Goal: Task Accomplishment & Management: Use online tool/utility

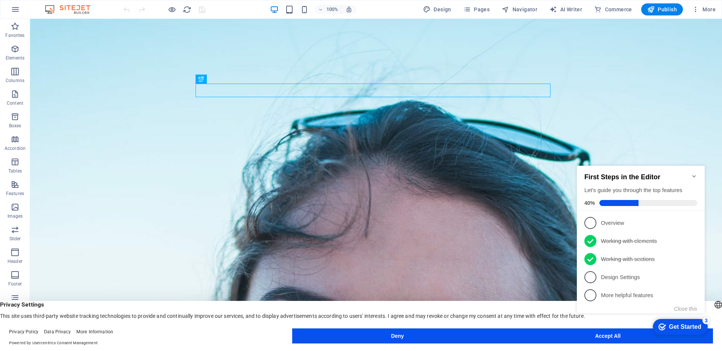
click div "checkmark Get Started 3 First Steps in the Editor Let's guide you through the t…"
click at [686, 325] on div "Get Started" at bounding box center [685, 326] width 32 height 7
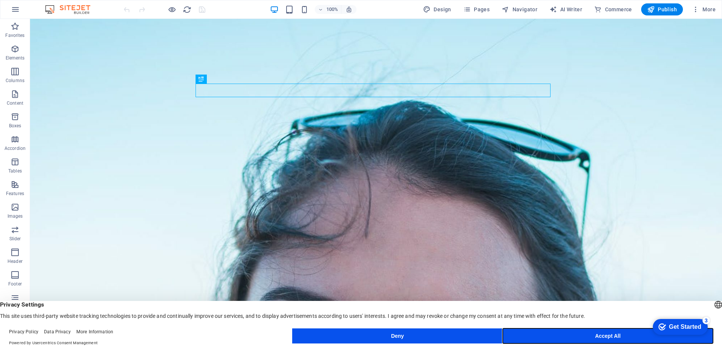
click at [615, 335] on button "Accept All" at bounding box center [608, 335] width 210 height 15
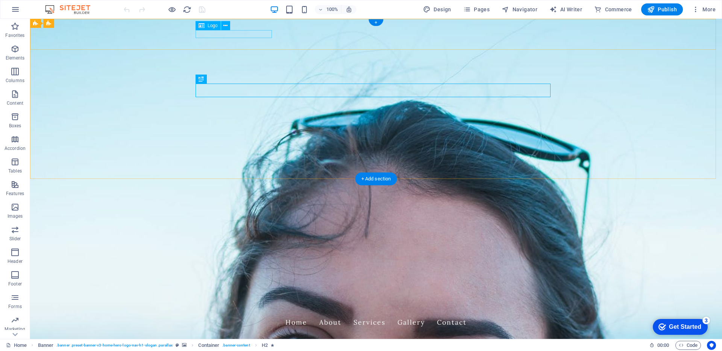
click at [246, 305] on div "Rajies Cleaning Services" at bounding box center [376, 309] width 355 height 8
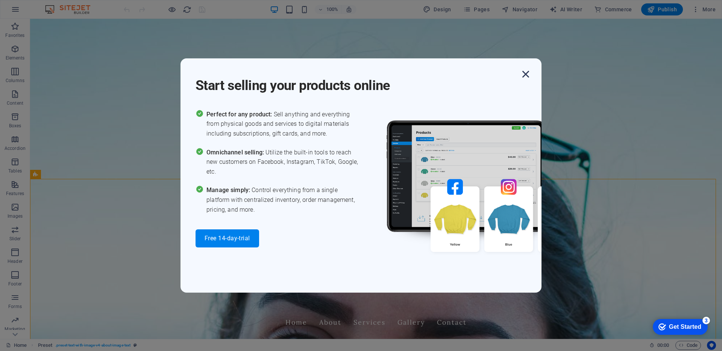
click at [527, 81] on icon "button" at bounding box center [526, 74] width 14 height 14
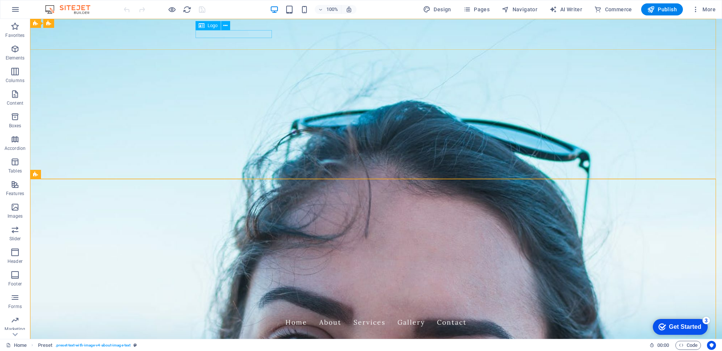
click at [214, 26] on span "Logo" at bounding box center [213, 25] width 10 height 5
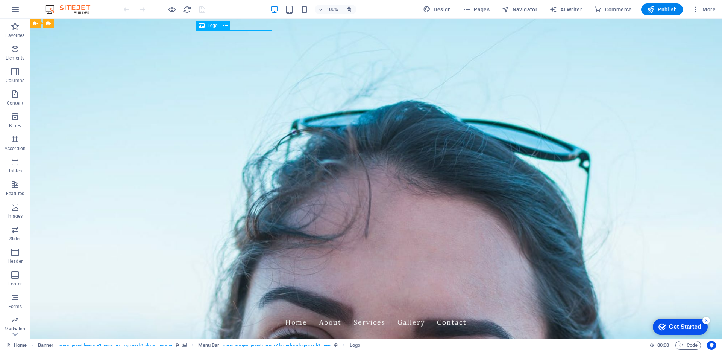
click at [213, 27] on span "Logo" at bounding box center [213, 25] width 10 height 5
click at [226, 26] on icon at bounding box center [225, 26] width 4 height 8
click at [199, 28] on icon at bounding box center [202, 25] width 6 height 9
click at [201, 28] on icon at bounding box center [202, 25] width 6 height 9
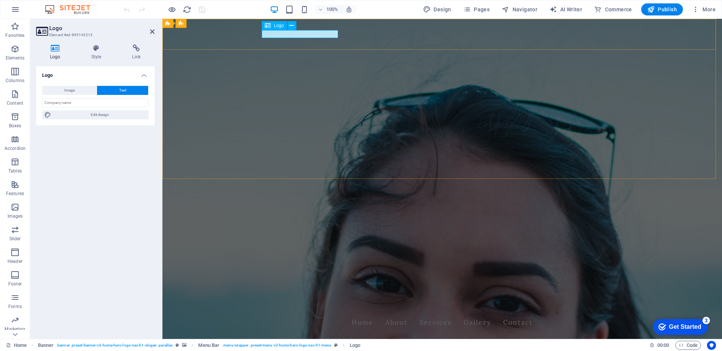
click at [290, 305] on div "Rajies Cleaning Services" at bounding box center [442, 309] width 355 height 8
click at [276, 27] on span "Logo" at bounding box center [279, 25] width 10 height 5
click at [295, 26] on button at bounding box center [291, 25] width 9 height 9
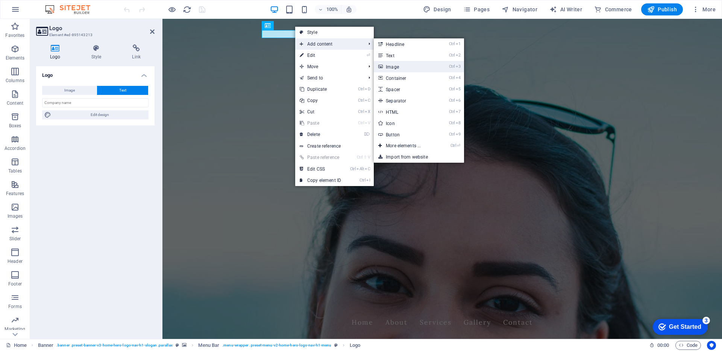
click at [392, 68] on link "Ctrl 3 Image" at bounding box center [405, 66] width 62 height 11
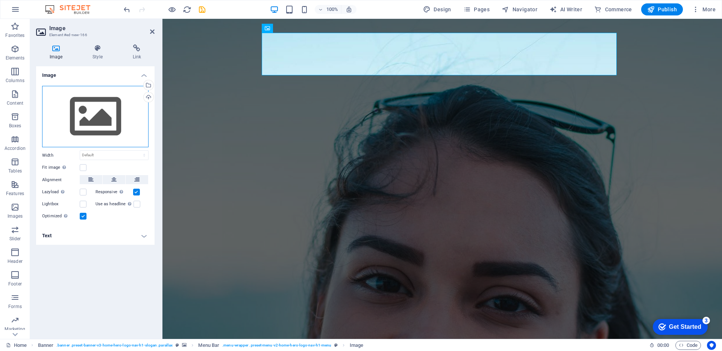
click at [95, 110] on div "Drag files here, click to choose files or select files from Files or our free s…" at bounding box center [95, 117] width 106 height 62
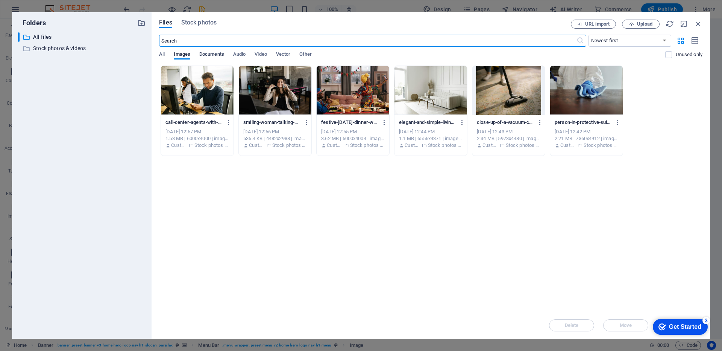
click at [213, 55] on span "Documents" at bounding box center [211, 55] width 25 height 11
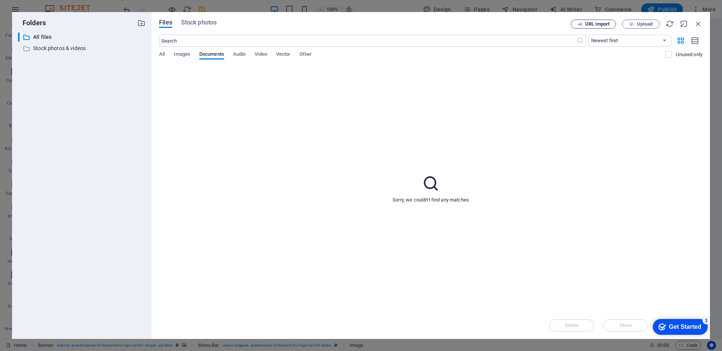
click at [603, 26] on span "URL import" at bounding box center [597, 24] width 24 height 5
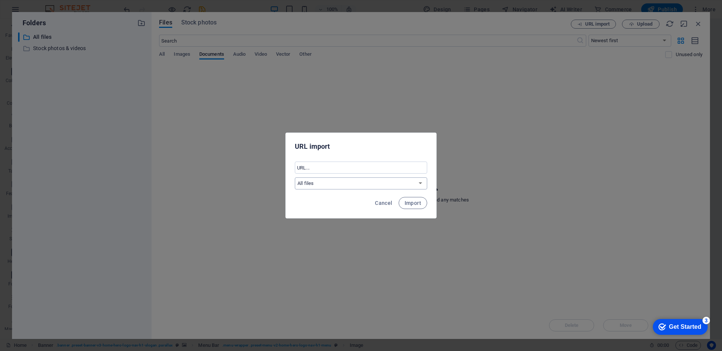
click at [421, 182] on select "All files Stock photos & videos" at bounding box center [361, 183] width 132 height 12
click at [322, 183] on select "All files Stock photos & videos" at bounding box center [361, 183] width 132 height 12
click at [412, 203] on span "Import" at bounding box center [413, 203] width 17 height 6
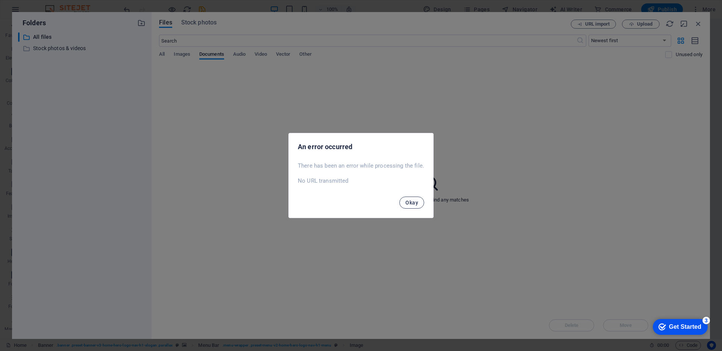
click at [410, 203] on span "Okay" at bounding box center [412, 202] width 13 height 6
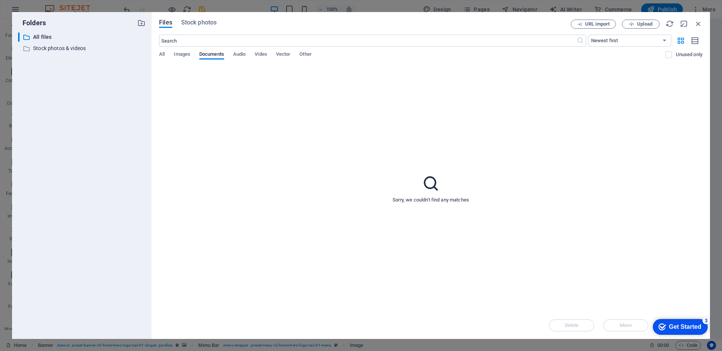
click at [159, 56] on div "Files Stock photos URL import Upload ​ Newest first Oldest first Name (A-Z) Nam…" at bounding box center [431, 175] width 559 height 327
click at [38, 37] on p "All files" at bounding box center [82, 37] width 99 height 9
click at [636, 26] on span "Upload" at bounding box center [641, 24] width 31 height 5
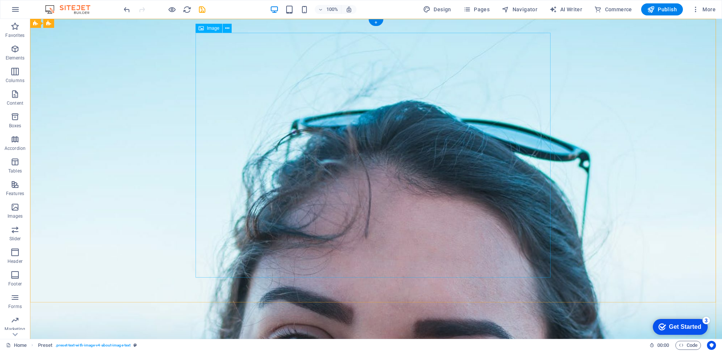
click at [211, 30] on span "Image" at bounding box center [213, 28] width 12 height 5
click at [226, 27] on icon at bounding box center [227, 28] width 4 height 8
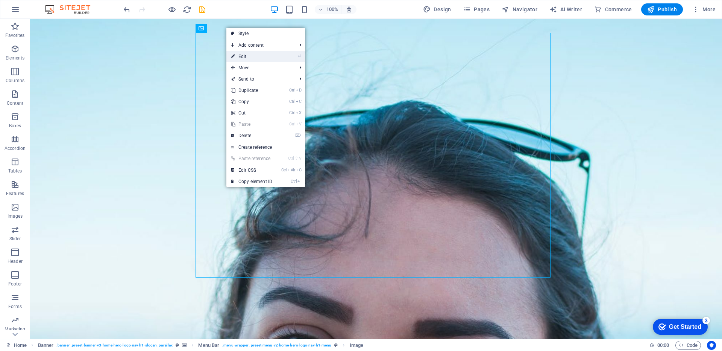
click at [241, 56] on link "⏎ Edit" at bounding box center [251, 56] width 50 height 11
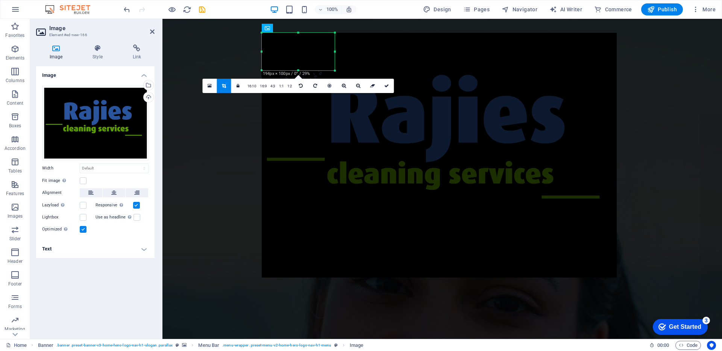
drag, startPoint x: 616, startPoint y: 276, endPoint x: 334, endPoint y: 69, distance: 349.9
click at [334, 69] on div at bounding box center [335, 70] width 5 height 5
type input "194"
select select "px"
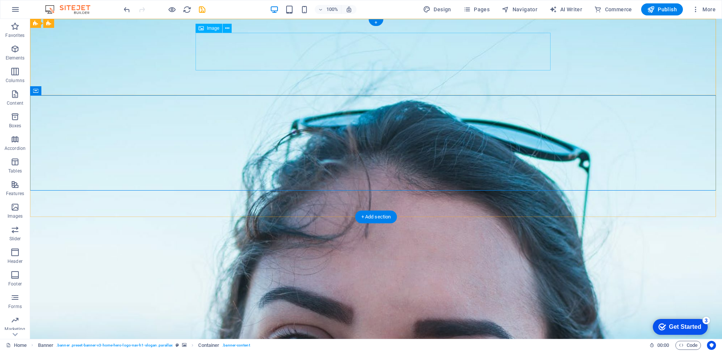
click at [238, 322] on figure at bounding box center [376, 341] width 355 height 38
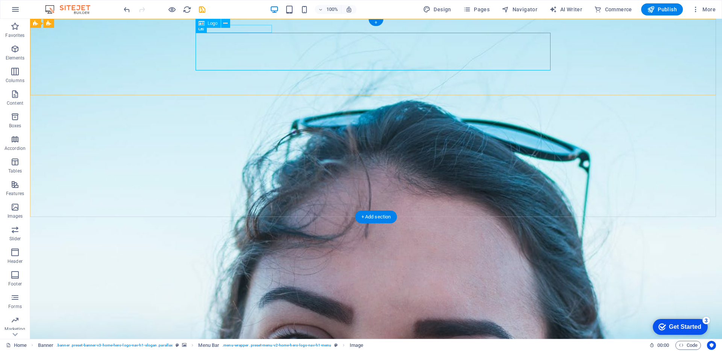
click at [264, 314] on div "Rajies Cleaning Services" at bounding box center [376, 318] width 355 height 8
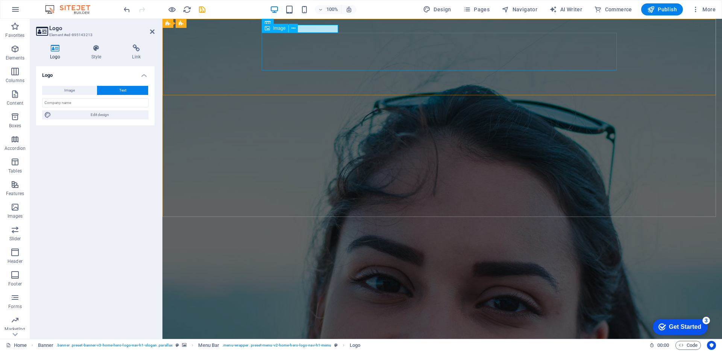
click at [280, 322] on figure at bounding box center [442, 341] width 355 height 38
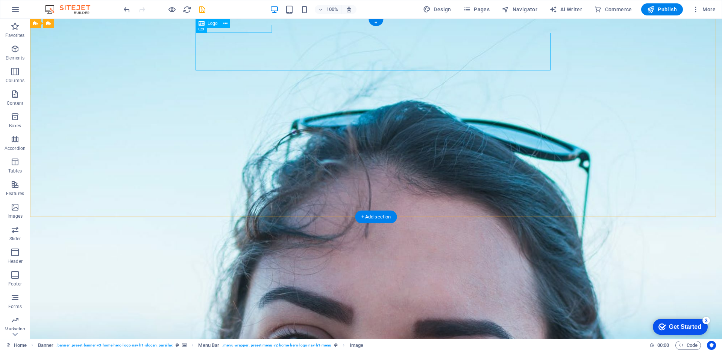
click at [255, 314] on div "Rajies Cleaning Services" at bounding box center [376, 318] width 355 height 8
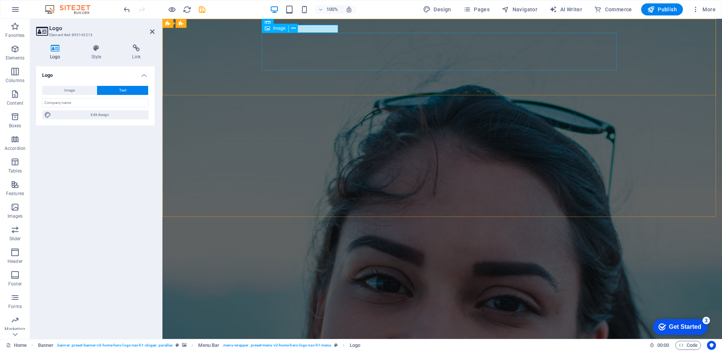
click at [287, 322] on figure at bounding box center [442, 341] width 355 height 38
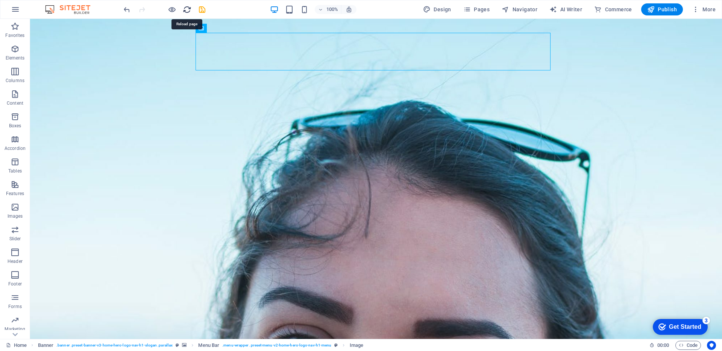
click at [189, 11] on icon "reload" at bounding box center [187, 9] width 9 height 9
drag, startPoint x: 196, startPoint y: 147, endPoint x: 207, endPoint y: 147, distance: 11.3
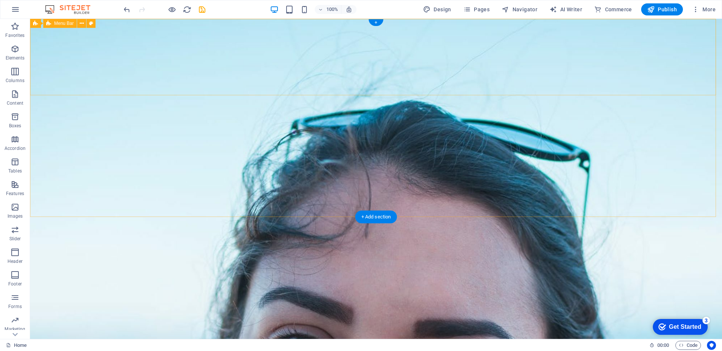
click at [73, 308] on div "Rajies Cleaning Services Home About Services Gallery Contact" at bounding box center [376, 346] width 692 height 76
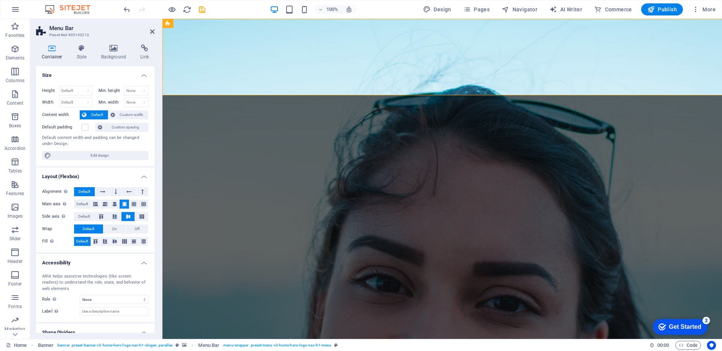
click at [304, 322] on figure at bounding box center [442, 341] width 355 height 38
select select "px"
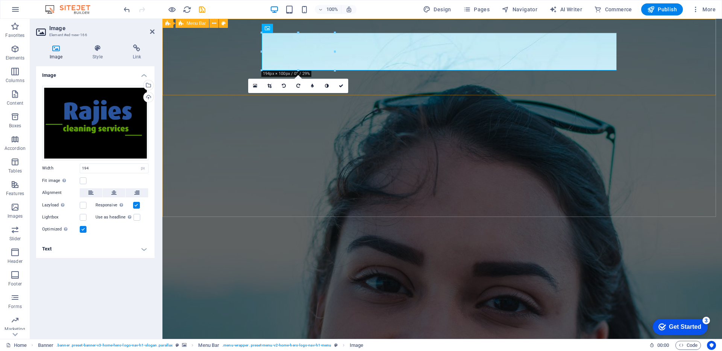
click at [216, 308] on div "Rajies Cleaning Services Home About Services Gallery Contact" at bounding box center [443, 346] width 560 height 76
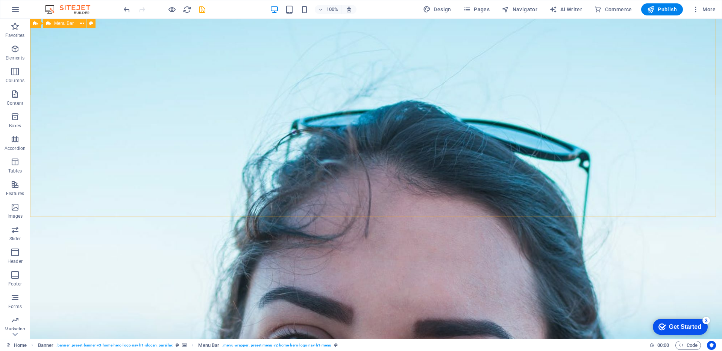
click at [67, 24] on span "Menu Bar" at bounding box center [64, 23] width 20 height 5
click at [90, 23] on icon at bounding box center [91, 24] width 4 height 8
select select "rem"
select select "preset-menu-v2-home-hero-logo-nav-h1-menu"
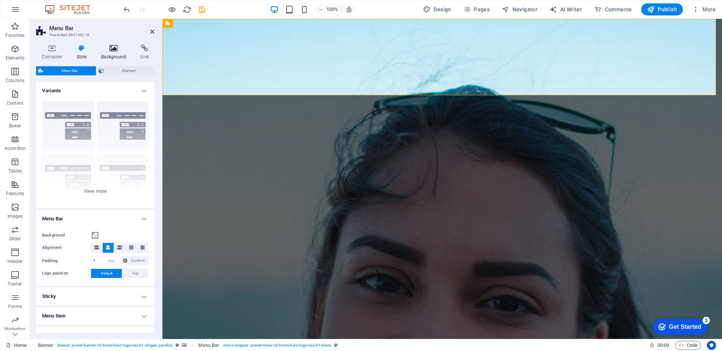
click at [117, 52] on h4 "Background" at bounding box center [116, 52] width 40 height 16
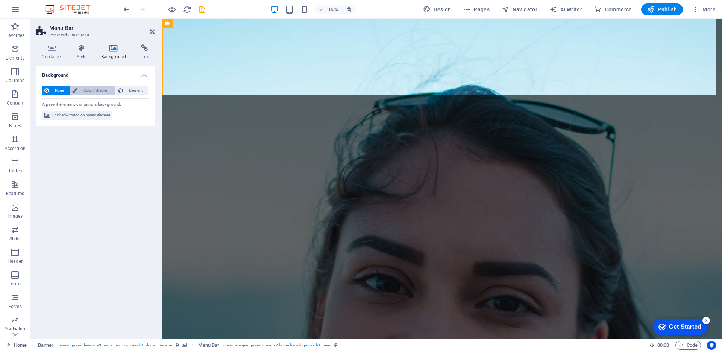
click at [88, 92] on span "Color / Gradient" at bounding box center [96, 90] width 33 height 9
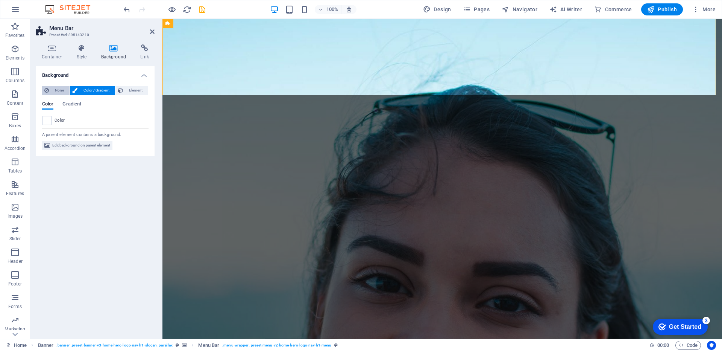
click at [61, 92] on span "None" at bounding box center [59, 90] width 16 height 9
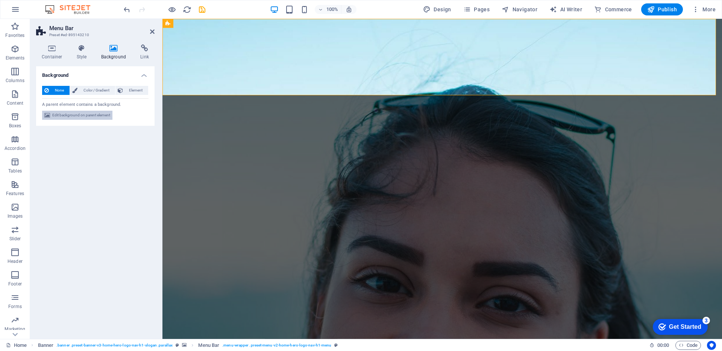
click at [76, 119] on span "Edit background on parent element" at bounding box center [81, 115] width 58 height 9
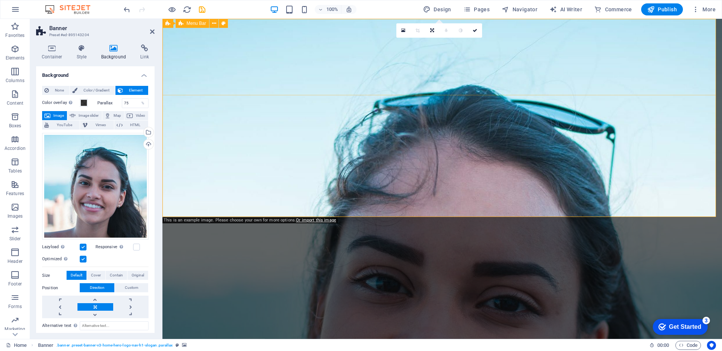
click at [257, 308] on div "Rajies Cleaning Services Home About Services Gallery Contact" at bounding box center [443, 346] width 560 height 76
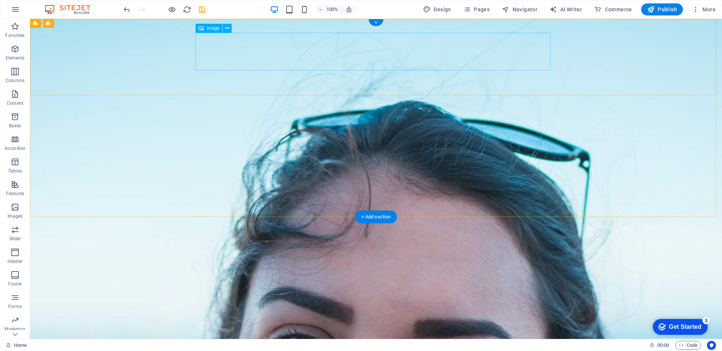
click at [248, 322] on figure at bounding box center [376, 341] width 355 height 38
select select "px"
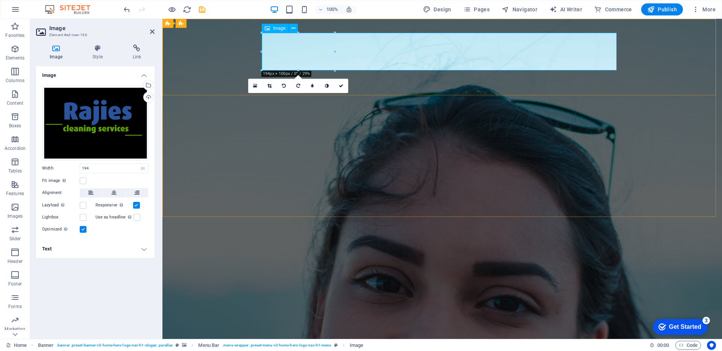
click at [304, 322] on figure at bounding box center [442, 341] width 355 height 38
click at [613, 322] on figure at bounding box center [442, 341] width 355 height 38
click at [614, 322] on figure at bounding box center [442, 341] width 355 height 38
click at [273, 28] on span "Image" at bounding box center [279, 28] width 12 height 5
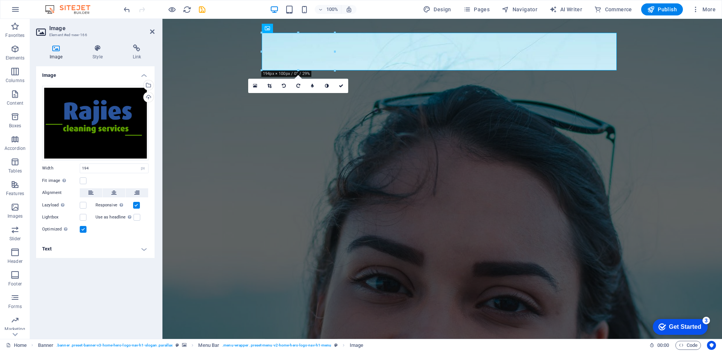
click at [267, 87] on icon at bounding box center [269, 86] width 4 height 5
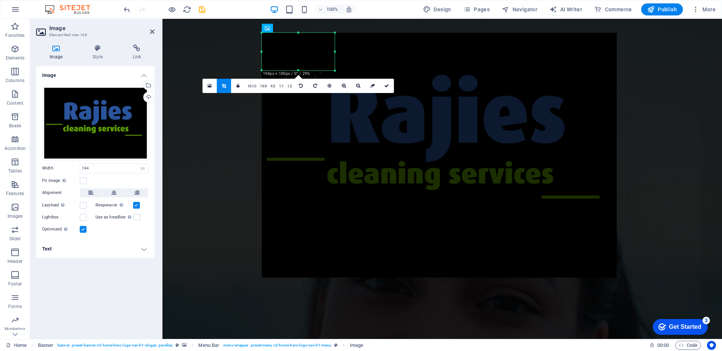
click at [294, 52] on div at bounding box center [439, 155] width 355 height 245
click at [233, 308] on div "Rajies Cleaning Services Home About Services Gallery Contact" at bounding box center [443, 346] width 560 height 76
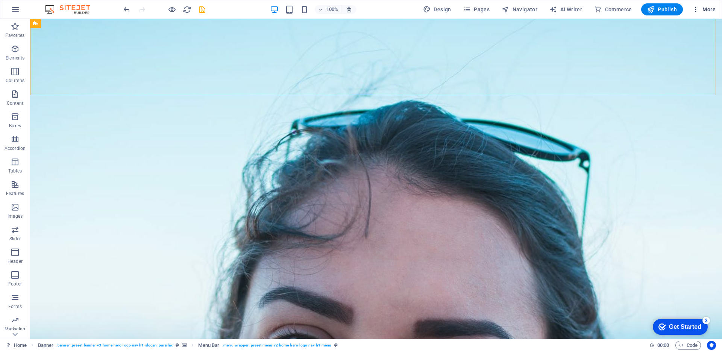
click at [708, 12] on span "More" at bounding box center [704, 10] width 24 height 8
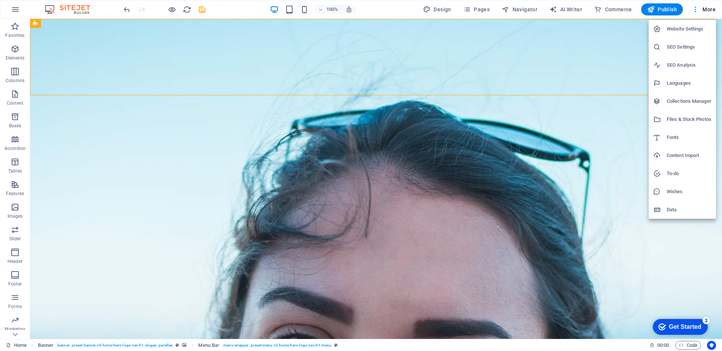
click at [571, 56] on div at bounding box center [361, 175] width 722 height 351
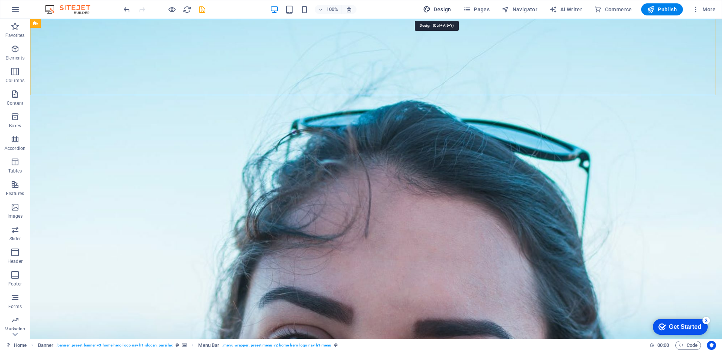
click at [441, 11] on span "Design" at bounding box center [437, 10] width 28 height 8
select select "px"
select select "200"
select select "px"
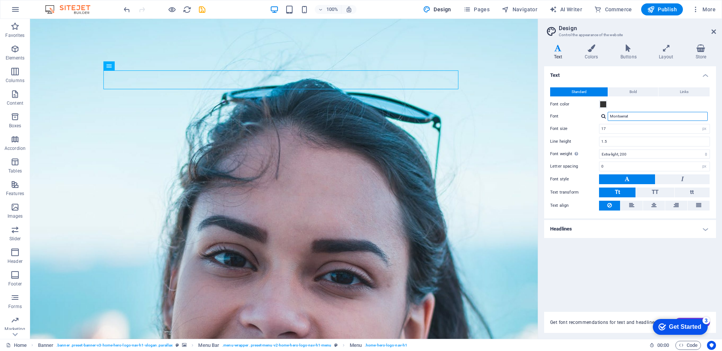
click at [635, 117] on input "Montserrat" at bounding box center [658, 116] width 100 height 9
click at [604, 115] on div at bounding box center [604, 116] width 5 height 5
click at [620, 125] on div "Lora" at bounding box center [659, 126] width 99 height 8
type input "Lora"
click at [618, 118] on input "Lora" at bounding box center [658, 116] width 100 height 9
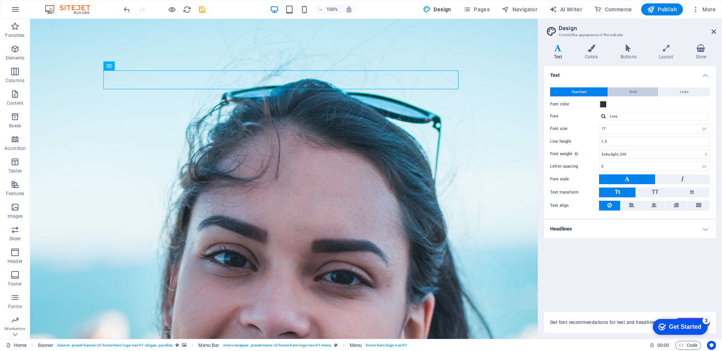
click at [634, 92] on span "Bold" at bounding box center [634, 91] width 8 height 9
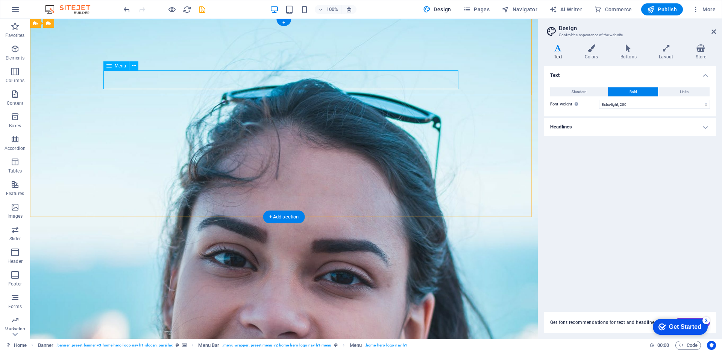
select select
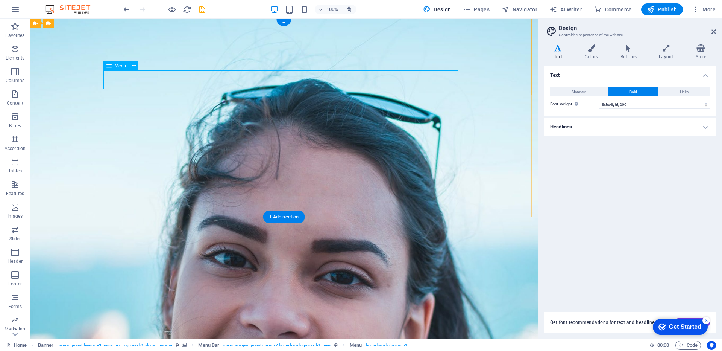
select select
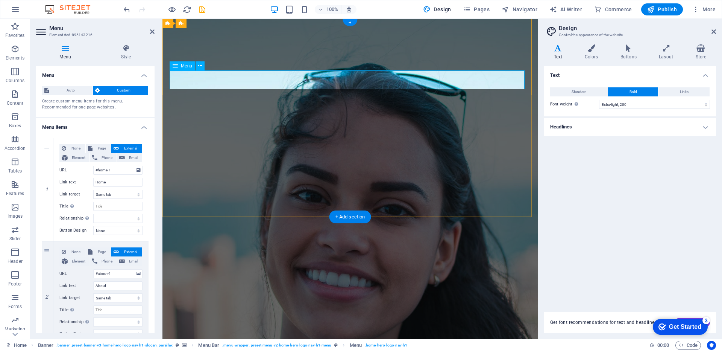
click at [183, 68] on span "Menu" at bounding box center [186, 66] width 11 height 5
click at [176, 67] on icon at bounding box center [175, 65] width 5 height 9
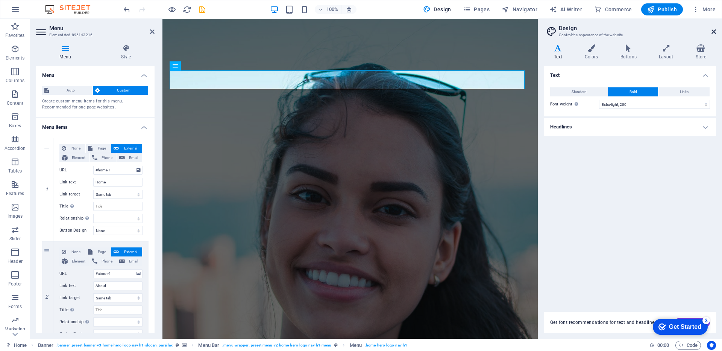
click at [713, 34] on icon at bounding box center [714, 32] width 5 height 6
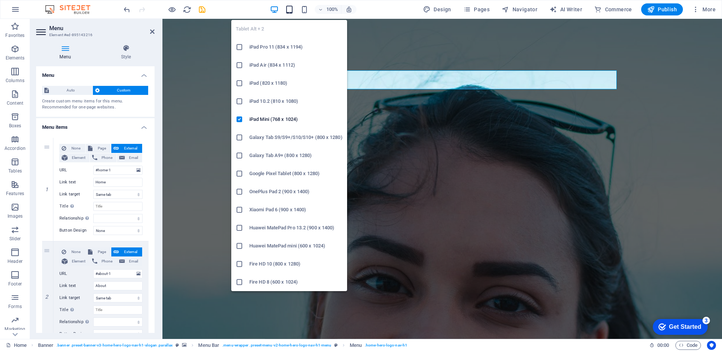
click at [289, 7] on icon "button" at bounding box center [289, 9] width 9 height 9
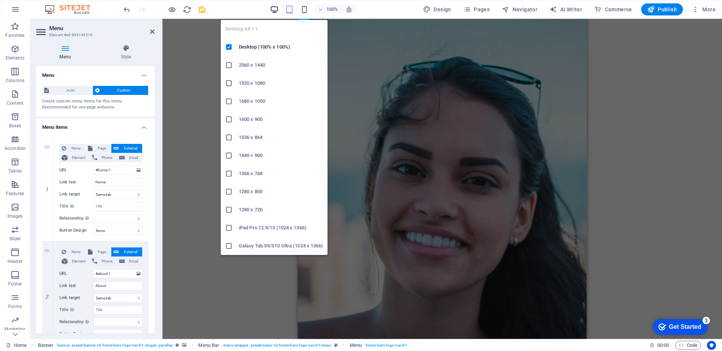
click at [275, 10] on icon "button" at bounding box center [274, 9] width 9 height 9
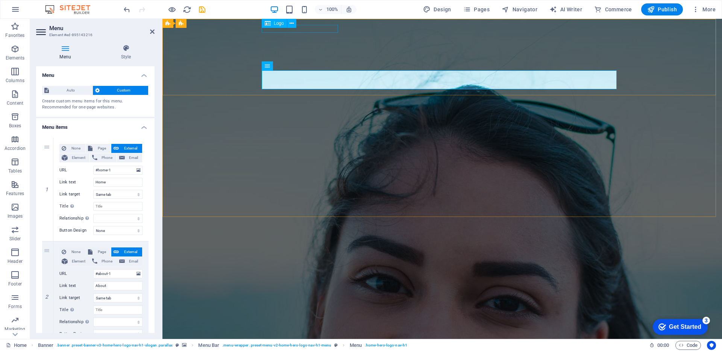
click at [322, 315] on div "Rajies Cleaning Services" at bounding box center [442, 319] width 355 height 8
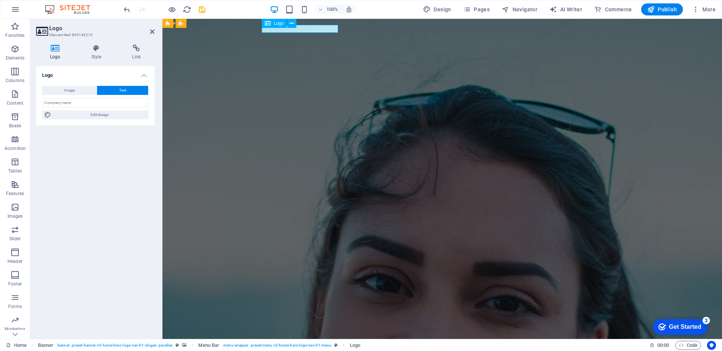
click at [326, 314] on div "Rajies Cleaning Services" at bounding box center [442, 318] width 355 height 8
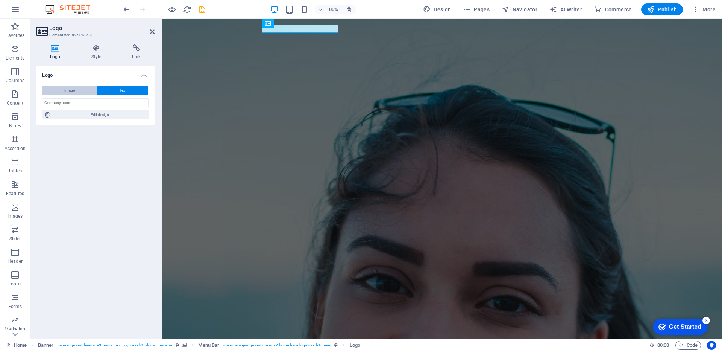
click at [71, 93] on span "Image" at bounding box center [69, 90] width 11 height 9
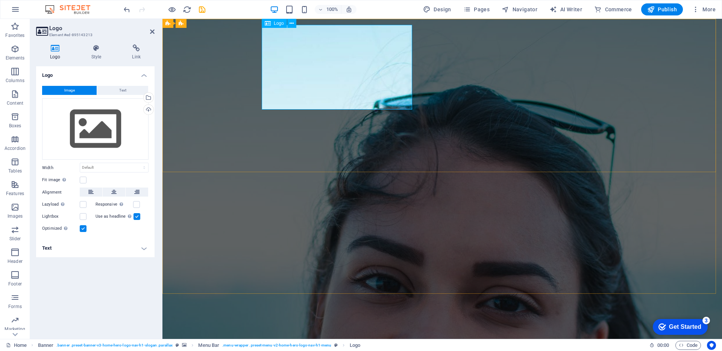
click at [336, 312] on div at bounding box center [442, 354] width 355 height 85
click at [275, 24] on span "Logo" at bounding box center [279, 23] width 10 height 5
click at [105, 125] on div "Drag files here, click to choose files or select files from Files or our free s…" at bounding box center [95, 129] width 106 height 62
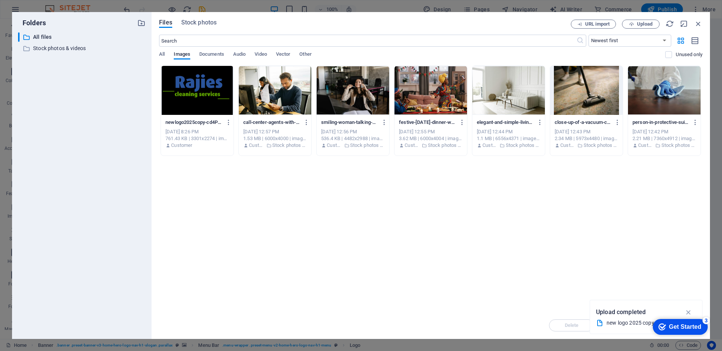
click at [188, 95] on div at bounding box center [197, 90] width 73 height 49
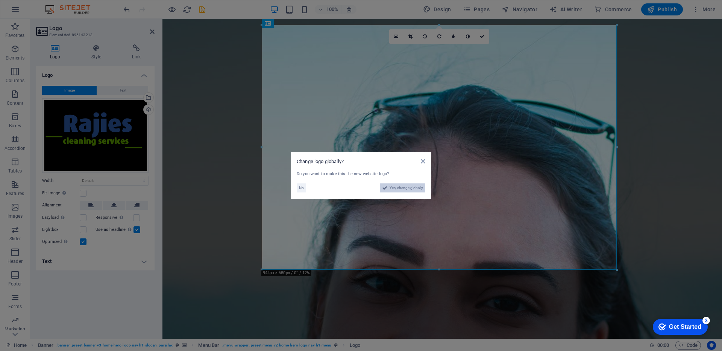
click at [411, 189] on span "Yes, change globally" at bounding box center [406, 187] width 33 height 9
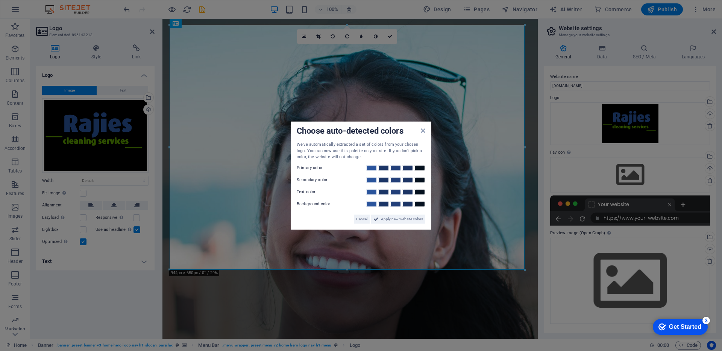
click at [422, 131] on div "Choose auto-detected colors We've automatically extracted a set of colors from …" at bounding box center [361, 176] width 141 height 108
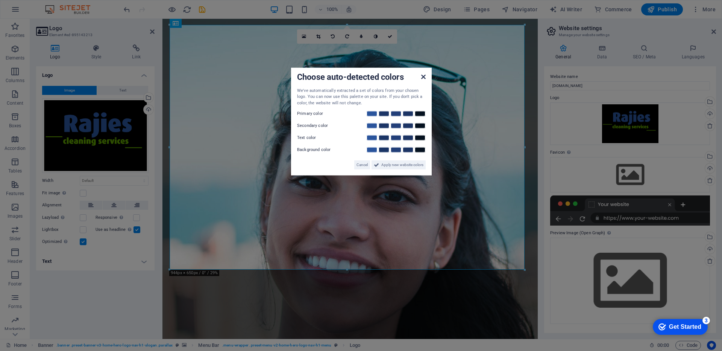
click at [425, 76] on icon at bounding box center [423, 77] width 5 height 6
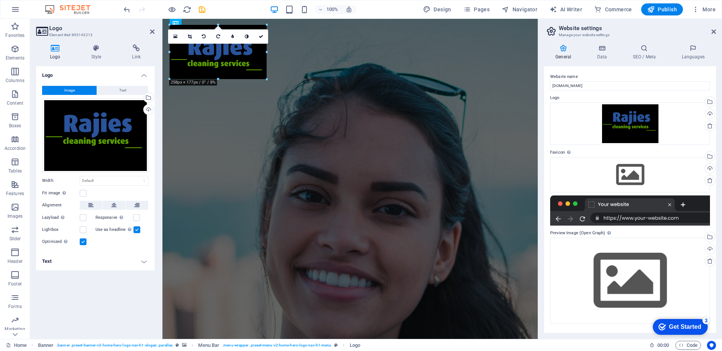
drag, startPoint x: 524, startPoint y: 269, endPoint x: 248, endPoint y: 65, distance: 343.7
type input "210"
select select "px"
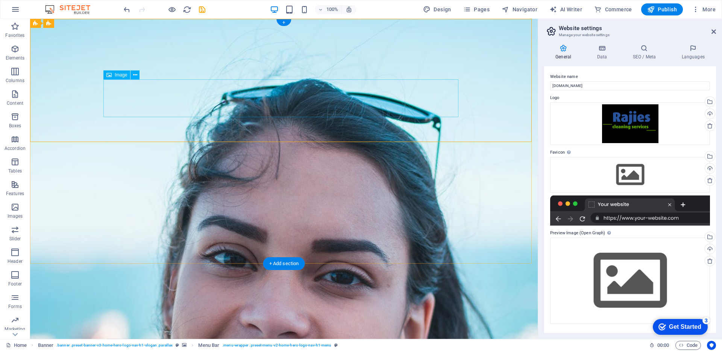
select select "px"
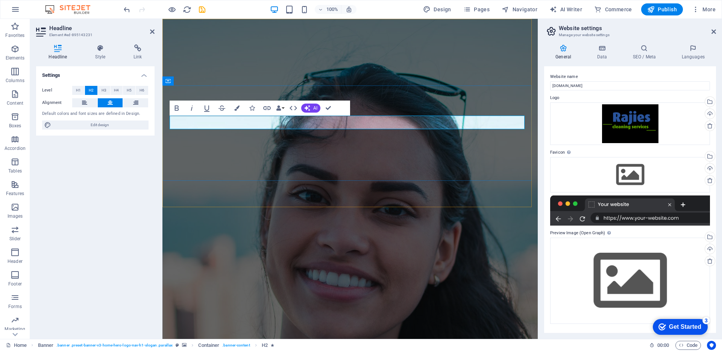
click at [100, 53] on h4 "Style" at bounding box center [102, 52] width 38 height 16
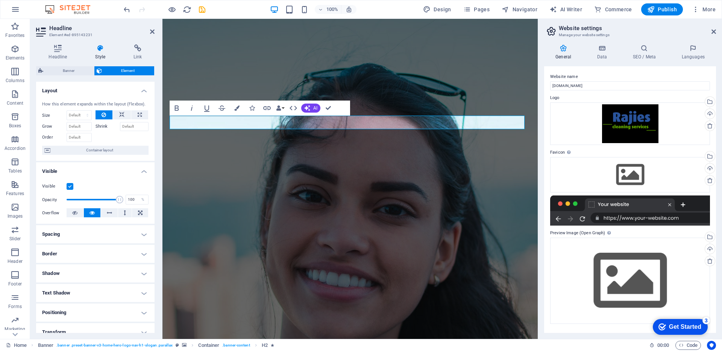
click at [102, 50] on icon at bounding box center [100, 48] width 35 height 8
click at [235, 109] on icon "button" at bounding box center [236, 107] width 5 height 5
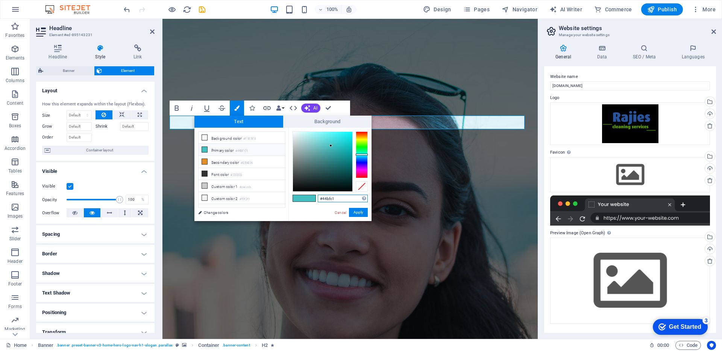
drag, startPoint x: 337, startPoint y: 198, endPoint x: 289, endPoint y: 197, distance: 48.5
click at [290, 197] on div "#44bfc1 Supported formats #0852ed rgb(8, 82, 237) rgba(8, 82, 237, 90%) hsv(221…" at bounding box center [330, 229] width 83 height 202
paste input "5C9E00"
type input "#5c9e00"
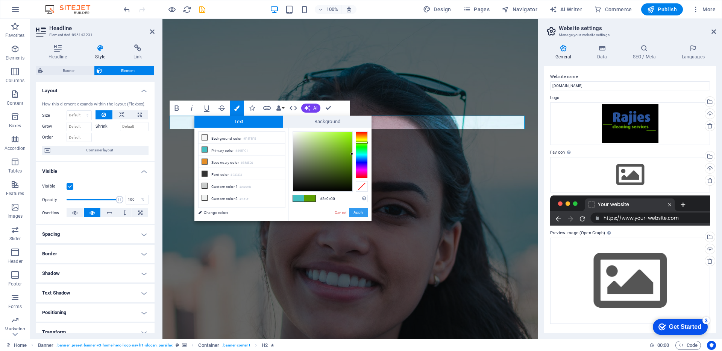
click at [360, 211] on button "Apply" at bounding box center [358, 212] width 19 height 9
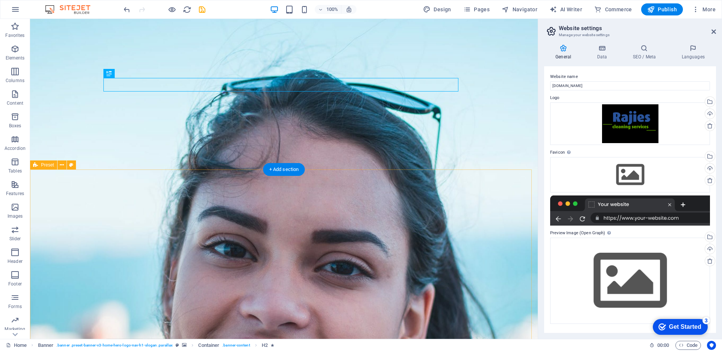
scroll to position [38, 0]
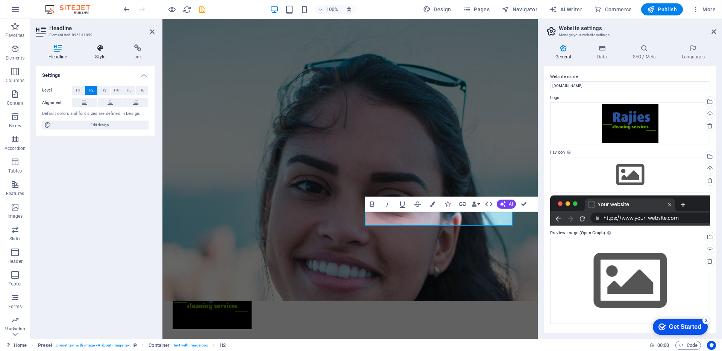
click at [100, 50] on icon at bounding box center [100, 48] width 35 height 8
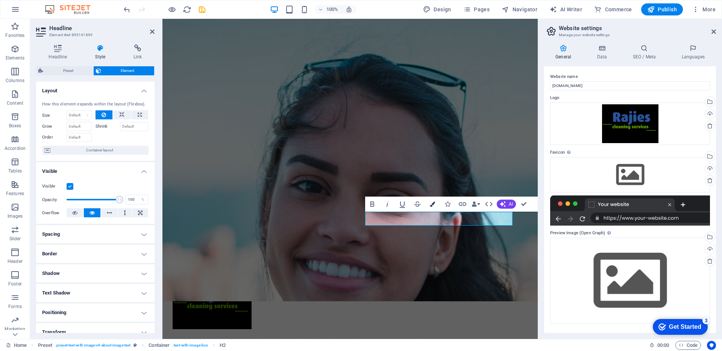
click at [431, 204] on icon "button" at bounding box center [432, 203] width 5 height 5
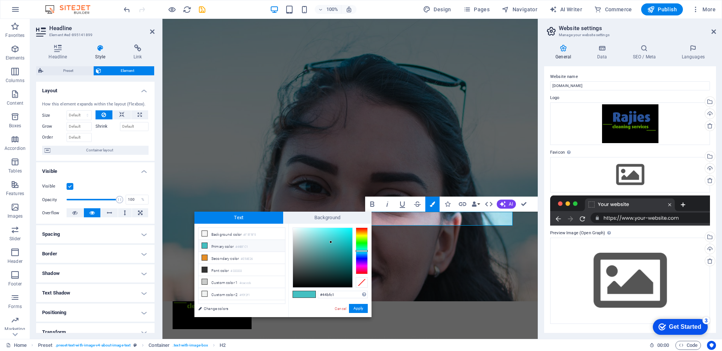
drag, startPoint x: 337, startPoint y: 296, endPoint x: 314, endPoint y: 296, distance: 22.9
click at [315, 296] on div "#44bfc1 Supported formats #0852ed rgb(8, 82, 237) rgba(8, 82, 237, 90%) hsv(221…" at bounding box center [330, 324] width 83 height 202
click at [355, 306] on button "Apply" at bounding box center [358, 308] width 19 height 9
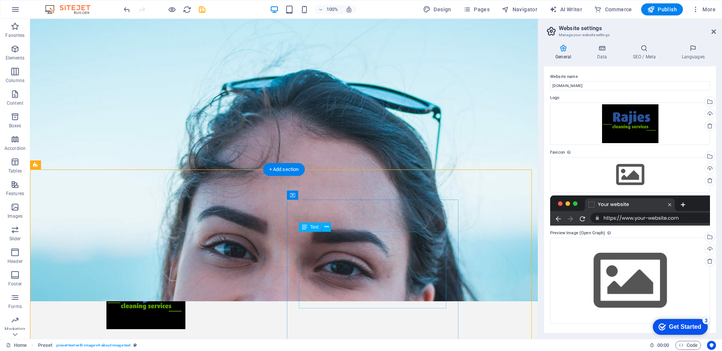
click at [336, 218] on button at bounding box center [332, 220] width 9 height 9
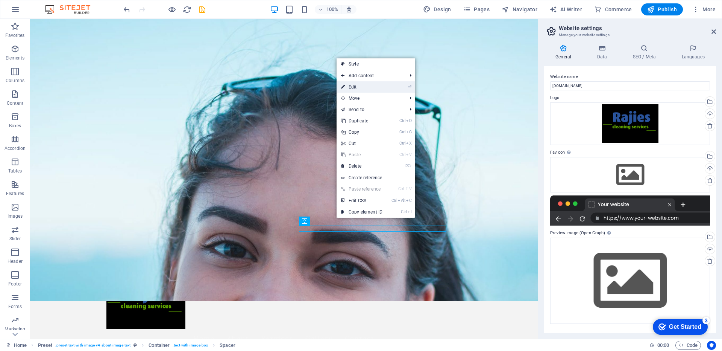
drag, startPoint x: 352, startPoint y: 88, endPoint x: 191, endPoint y: 76, distance: 161.4
click at [352, 88] on link "⏎ Edit" at bounding box center [362, 86] width 50 height 11
select select "px"
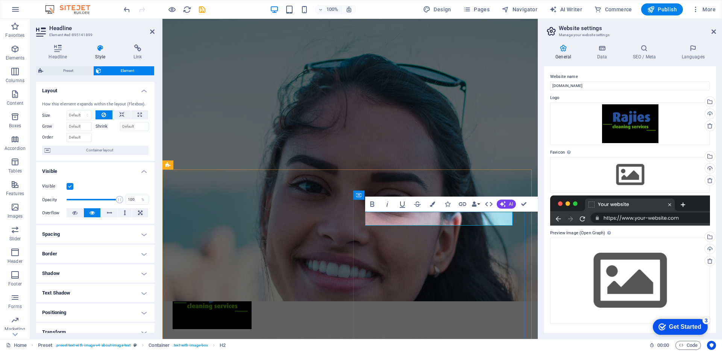
drag, startPoint x: 411, startPoint y: 219, endPoint x: 346, endPoint y: 216, distance: 64.8
click at [435, 202] on icon "button" at bounding box center [432, 203] width 5 height 5
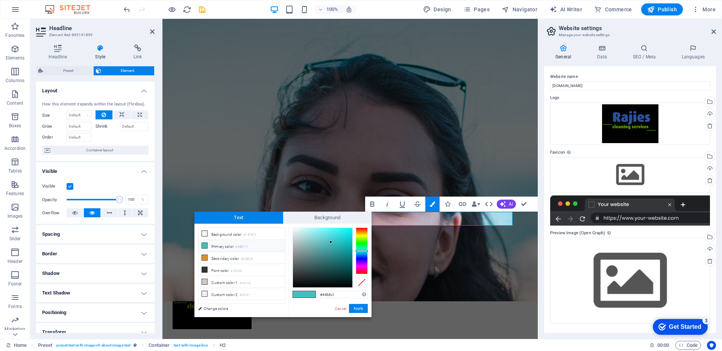
drag, startPoint x: 343, startPoint y: 295, endPoint x: 297, endPoint y: 295, distance: 45.5
click at [298, 295] on div "#44bfc1 Supported formats #0852ed rgb(8, 82, 237) rgba(8, 82, 237, 90%) hsv(221…" at bounding box center [330, 324] width 83 height 202
type input "#5c9e00"
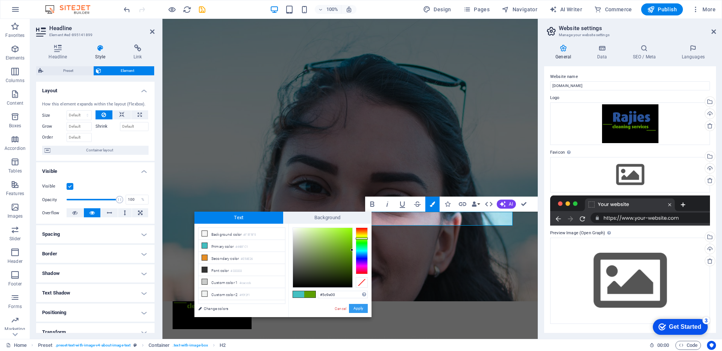
click at [353, 307] on button "Apply" at bounding box center [358, 308] width 19 height 9
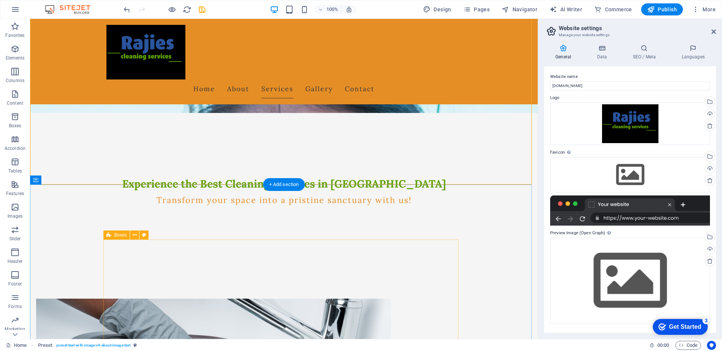
scroll to position [301, 0]
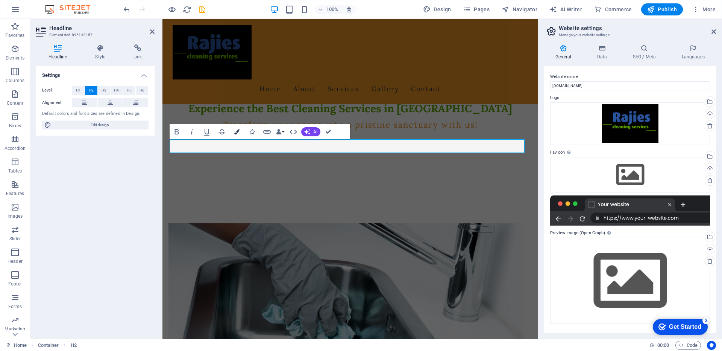
click at [239, 131] on icon "button" at bounding box center [236, 131] width 5 height 5
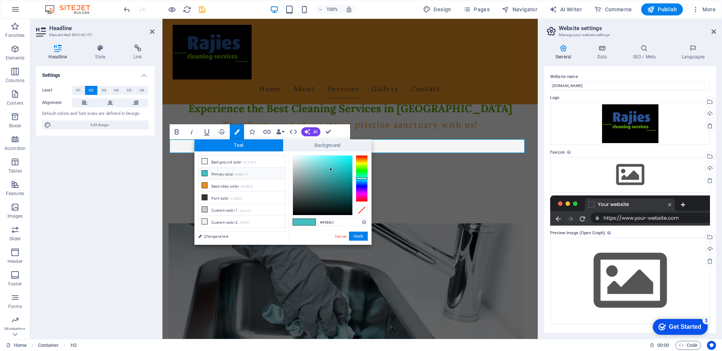
drag, startPoint x: 341, startPoint y: 222, endPoint x: 288, endPoint y: 221, distance: 52.7
click at [289, 222] on div "#44bfc1 Supported formats #0852ed rgb(8, 82, 237) rgba(8, 82, 237, 90%) hsv(221…" at bounding box center [330, 252] width 83 height 202
type input "#5c9e00"
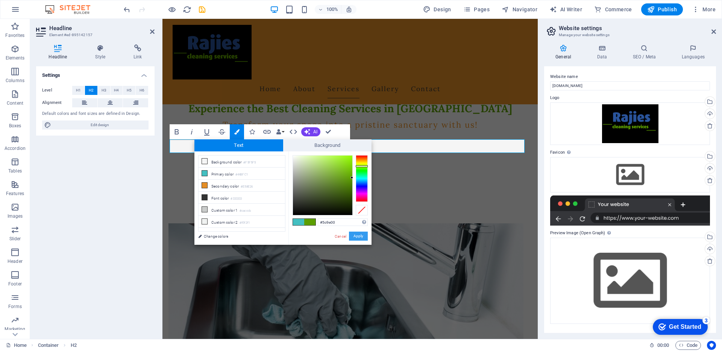
click at [359, 239] on button "Apply" at bounding box center [358, 235] width 19 height 9
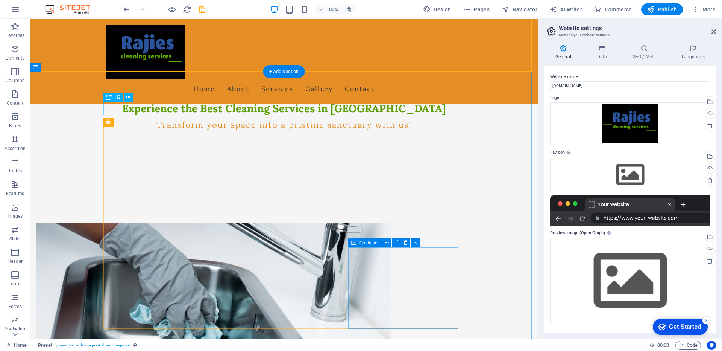
scroll to position [339, 0]
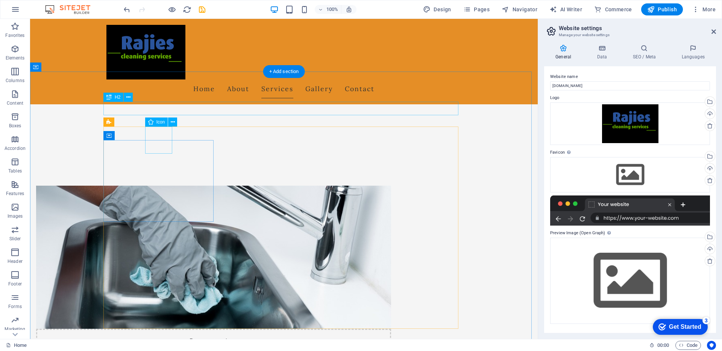
select select "xMidYMid"
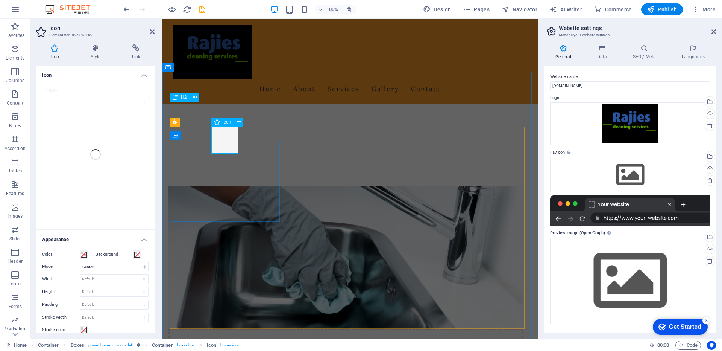
click at [239, 123] on icon at bounding box center [239, 122] width 4 height 8
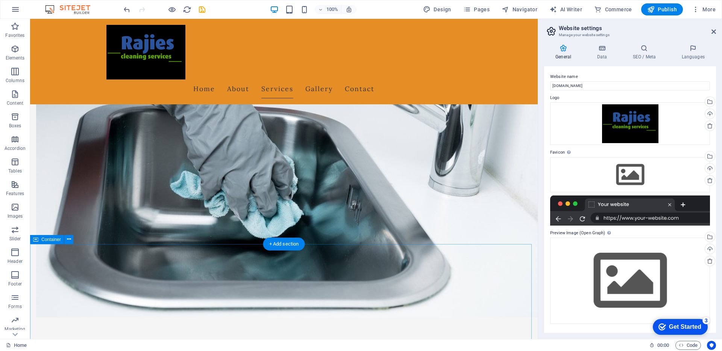
scroll to position [564, 0]
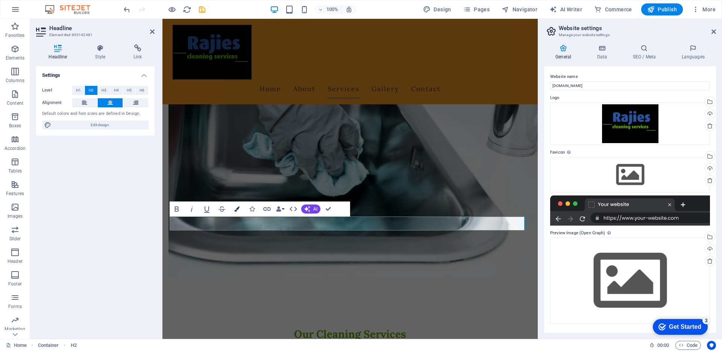
click at [238, 210] on icon "button" at bounding box center [236, 208] width 5 height 5
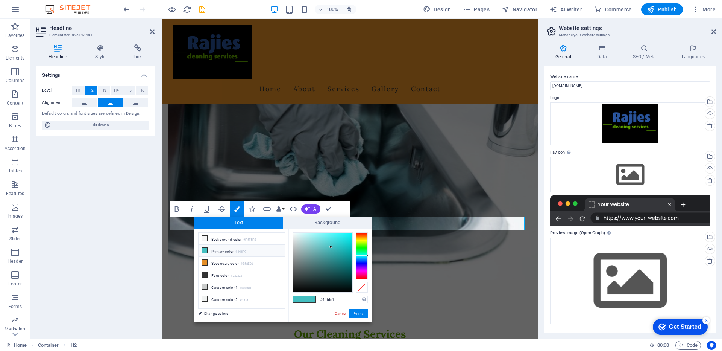
drag, startPoint x: 339, startPoint y: 300, endPoint x: 309, endPoint y: 300, distance: 30.5
click at [309, 300] on div "#44bfc1 Supported formats #0852ed rgb(8, 82, 237) rgba(8, 82, 237, 90%) hsv(221…" at bounding box center [330, 329] width 83 height 202
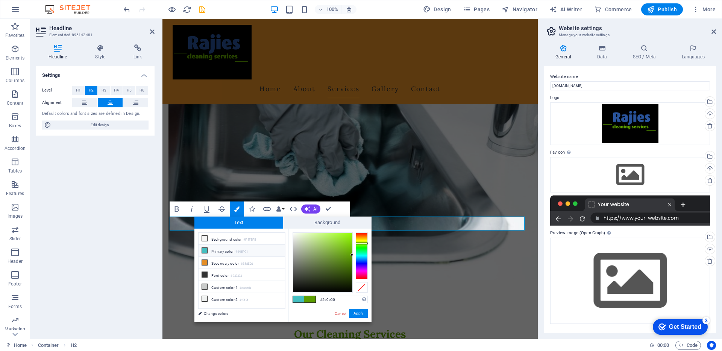
click at [207, 250] on icon at bounding box center [204, 250] width 5 height 5
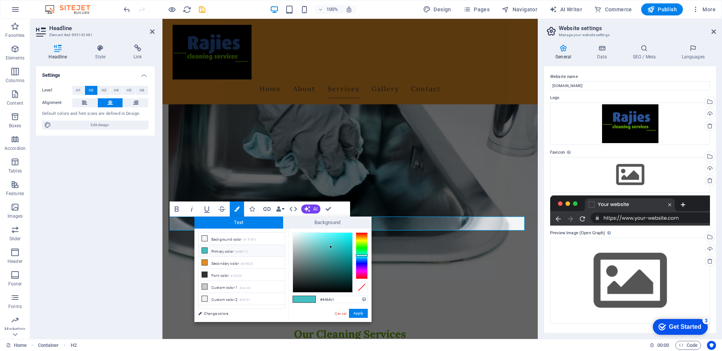
click at [207, 250] on icon at bounding box center [204, 250] width 5 height 5
drag, startPoint x: 333, startPoint y: 298, endPoint x: 304, endPoint y: 298, distance: 28.2
click at [304, 298] on div "#44bfc1 Supported formats #0852ed rgb(8, 82, 237) rgba(8, 82, 237, 90%) hsv(221…" at bounding box center [330, 329] width 83 height 202
drag, startPoint x: 339, startPoint y: 300, endPoint x: 308, endPoint y: 300, distance: 30.9
click at [308, 300] on div "#44bfc1 Supported formats #0852ed rgb(8, 82, 237) rgba(8, 82, 237, 90%) hsv(221…" at bounding box center [330, 329] width 83 height 202
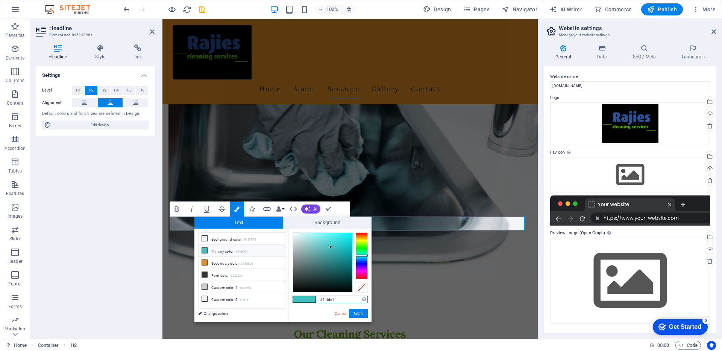
paste input "5C9E00"
type input "#5c9e00"
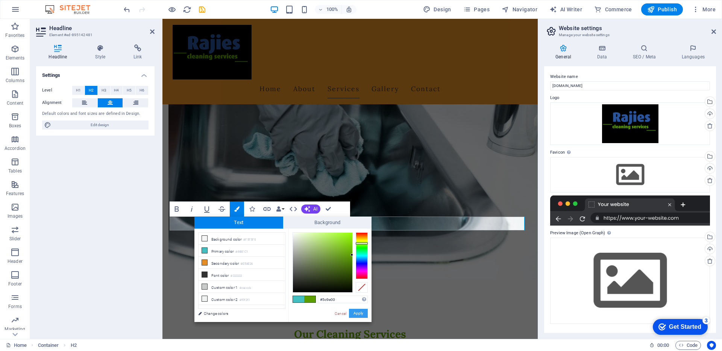
click at [359, 314] on button "Apply" at bounding box center [358, 312] width 19 height 9
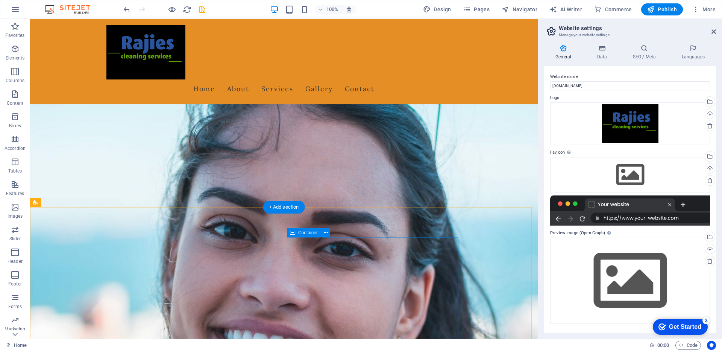
scroll to position [113, 0]
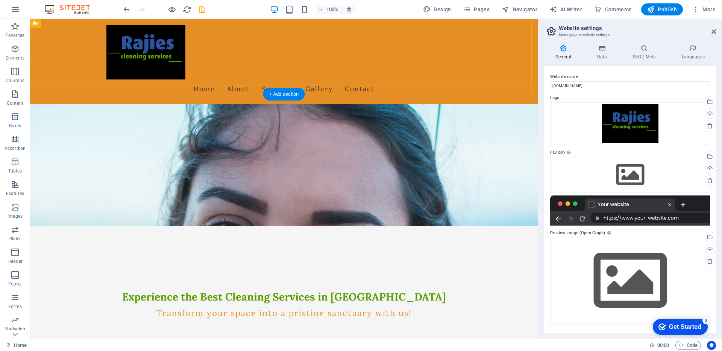
click at [56, 47] on div "Home About Services Gallery Contact" at bounding box center [284, 61] width 508 height 85
click at [56, 48] on div "Home About Services Gallery Contact" at bounding box center [284, 61] width 508 height 85
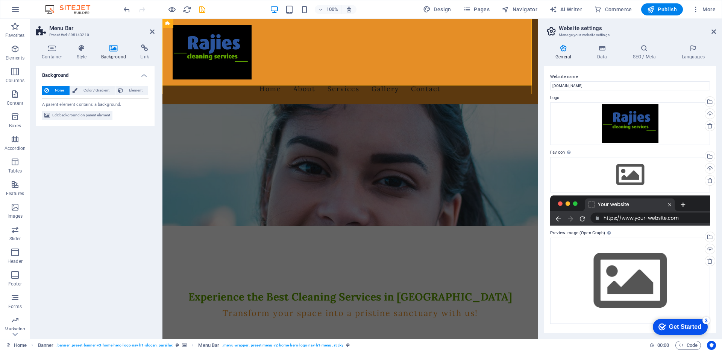
click at [274, 28] on div "Home About Services Gallery Contact" at bounding box center [350, 61] width 375 height 85
click at [274, 29] on div "Home About Services Gallery Contact" at bounding box center [350, 61] width 375 height 85
click at [207, 25] on icon at bounding box center [205, 24] width 4 height 8
select select "preset-banner-v3-home-hero-logo-nav-h1-slogan"
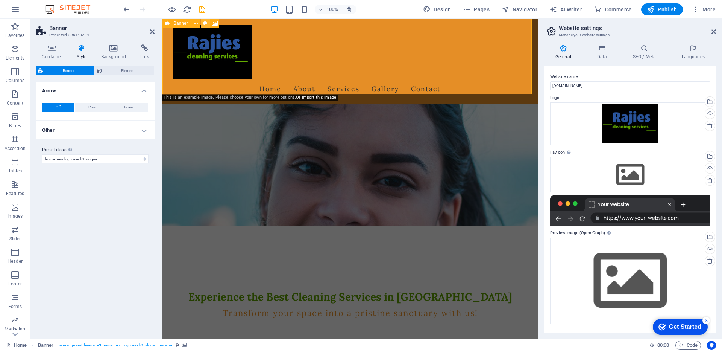
click at [207, 25] on icon at bounding box center [205, 24] width 4 height 8
click at [85, 47] on icon at bounding box center [81, 48] width 21 height 8
click at [57, 71] on span "Banner" at bounding box center [69, 70] width 46 height 9
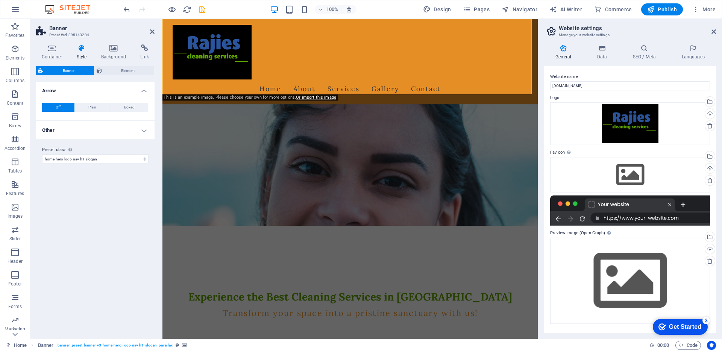
click at [57, 71] on span "Banner" at bounding box center [69, 70] width 46 height 9
click at [53, 73] on span "Banner" at bounding box center [69, 70] width 46 height 9
click at [215, 21] on icon at bounding box center [213, 21] width 4 height 8
click at [327, 36] on div "Home About Services Gallery Contact" at bounding box center [350, 61] width 375 height 85
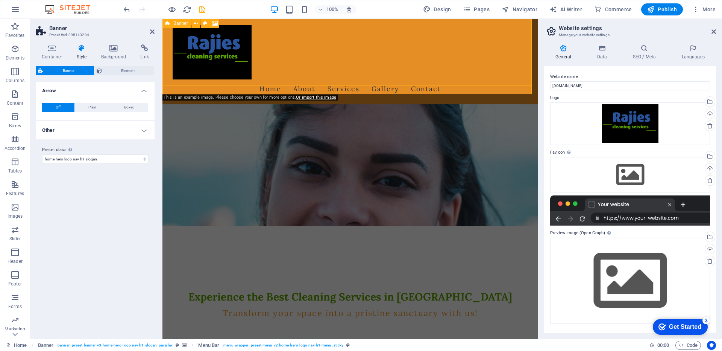
click at [167, 26] on icon at bounding box center [168, 23] width 5 height 9
click at [198, 25] on icon at bounding box center [196, 24] width 4 height 8
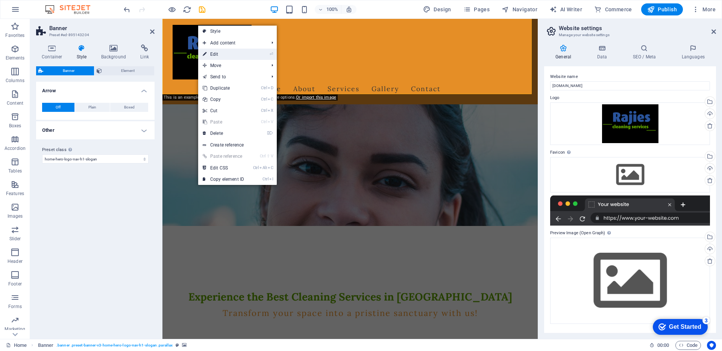
click at [219, 54] on link "⏎ Edit" at bounding box center [223, 54] width 50 height 11
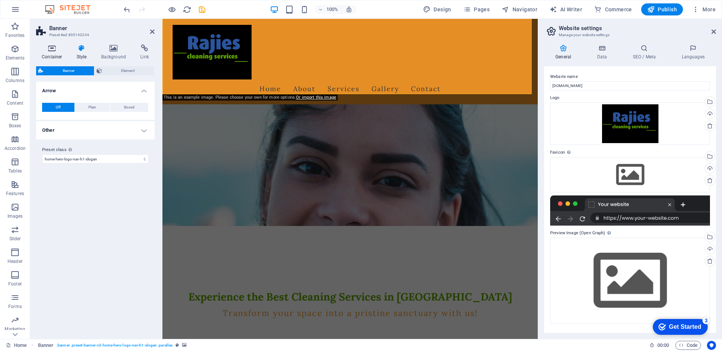
click at [50, 54] on h4 "Container" at bounding box center [53, 52] width 35 height 16
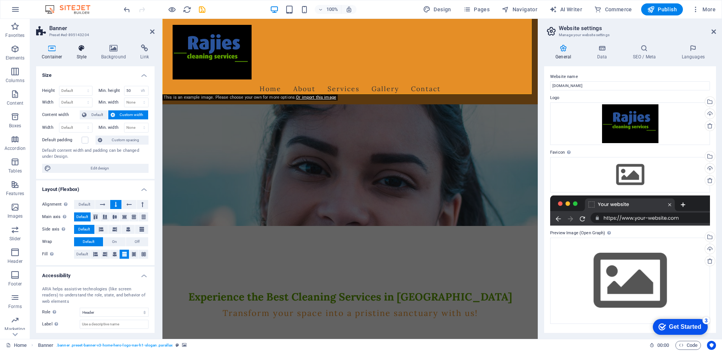
click at [82, 51] on icon at bounding box center [81, 48] width 21 height 8
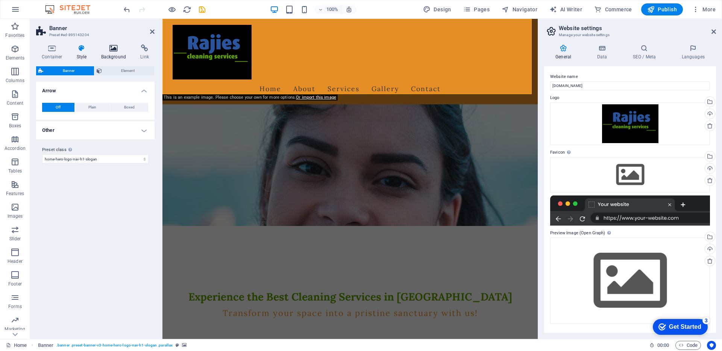
click at [115, 52] on icon at bounding box center [114, 48] width 36 height 8
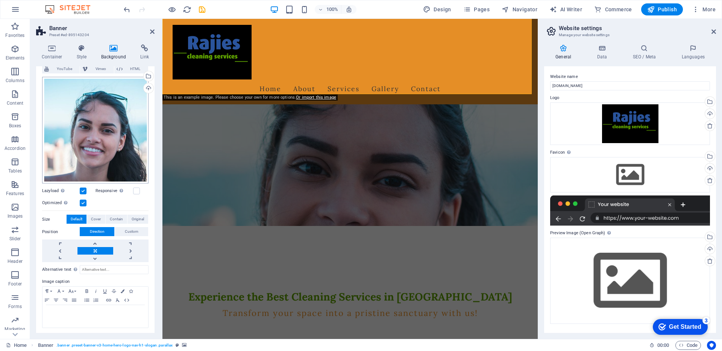
scroll to position [0, 0]
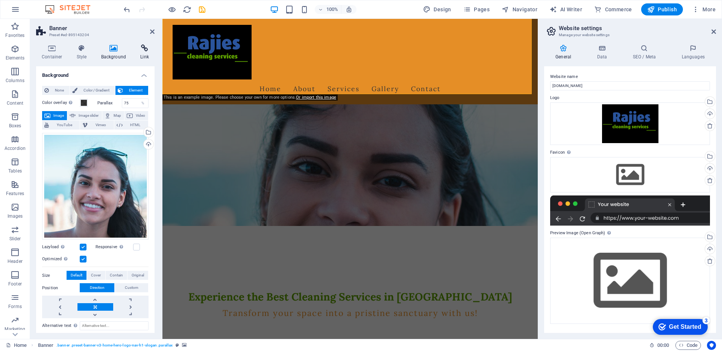
click at [144, 50] on icon at bounding box center [145, 48] width 20 height 8
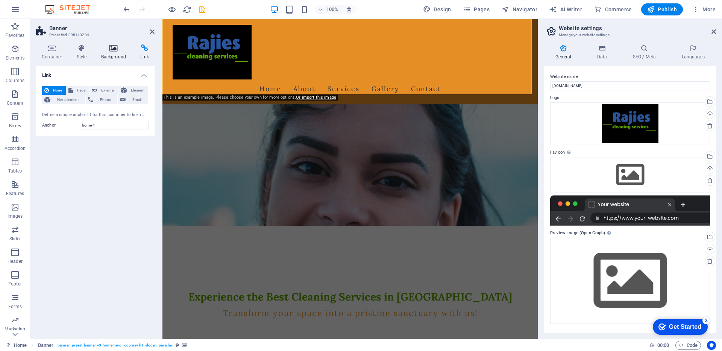
click at [118, 53] on h4 "Background" at bounding box center [116, 52] width 40 height 16
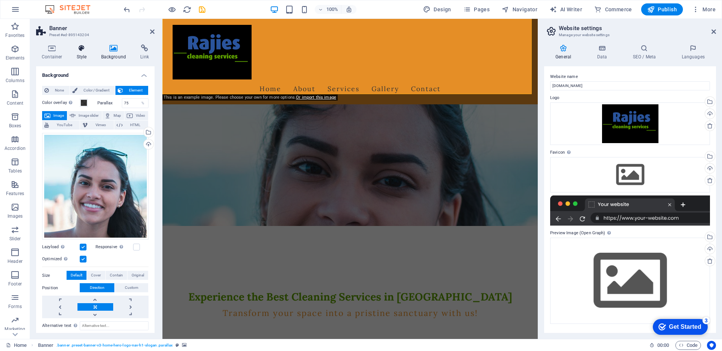
click at [76, 55] on h4 "Style" at bounding box center [83, 52] width 24 height 16
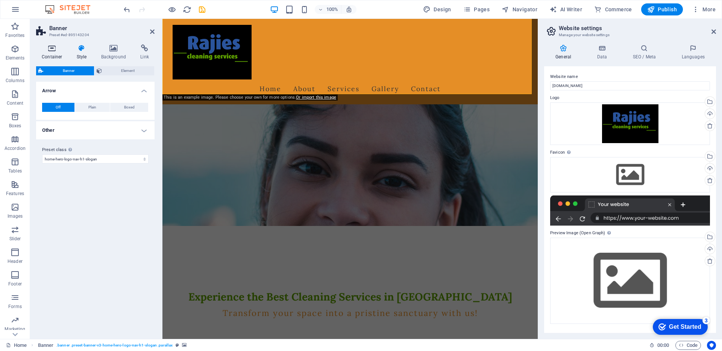
click at [52, 55] on h4 "Container" at bounding box center [53, 52] width 35 height 16
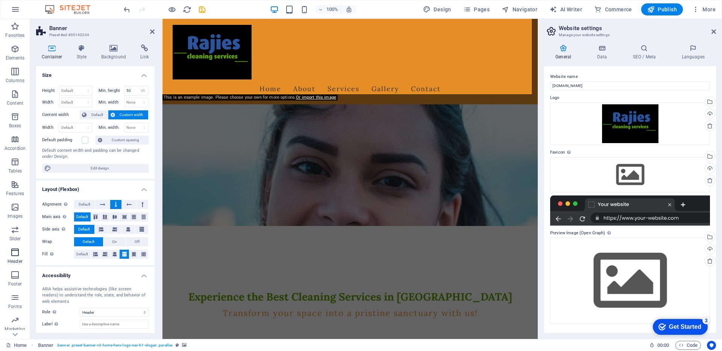
click at [17, 257] on span "Header" at bounding box center [15, 257] width 30 height 18
click at [15, 254] on icon "button" at bounding box center [15, 252] width 9 height 9
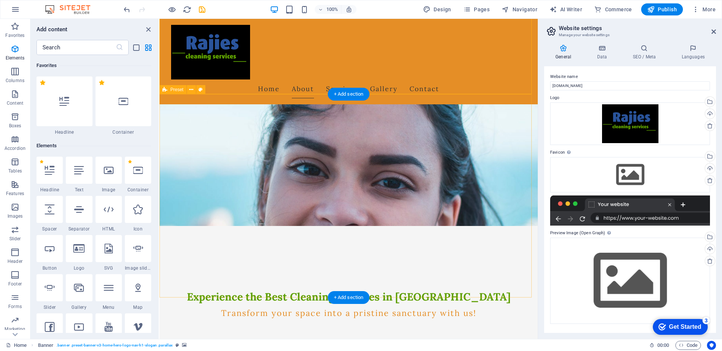
scroll to position [4530, 0]
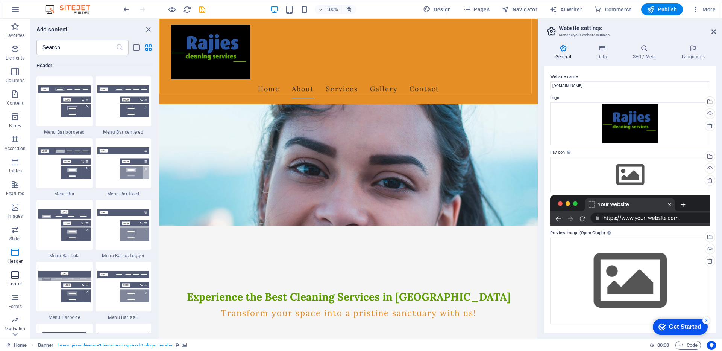
click at [16, 275] on icon "button" at bounding box center [15, 274] width 9 height 9
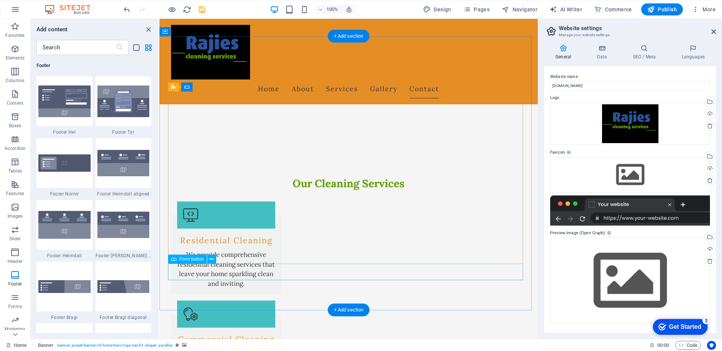
scroll to position [828, 0]
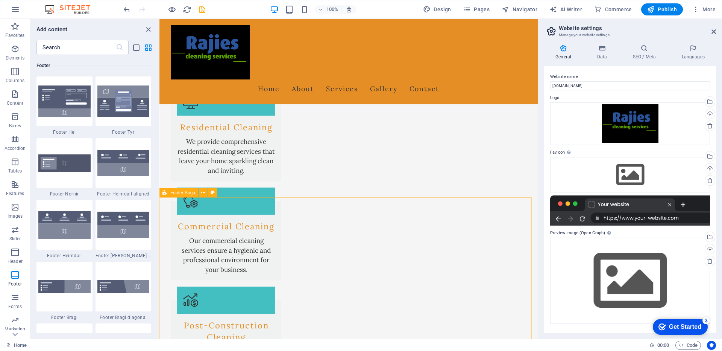
click at [176, 194] on span "Footer Saga" at bounding box center [182, 192] width 25 height 5
click at [214, 194] on icon at bounding box center [213, 192] width 4 height 8
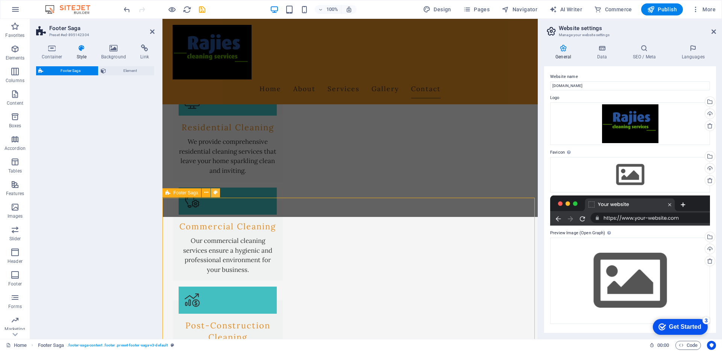
scroll to position [827, 0]
select select "rem"
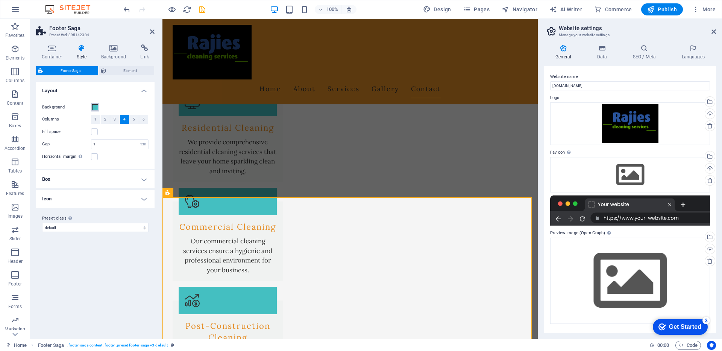
click at [94, 107] on span at bounding box center [95, 107] width 6 height 6
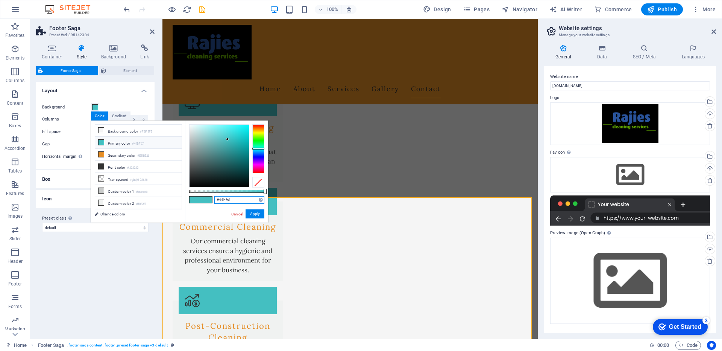
click at [238, 198] on input "#44bfc1" at bounding box center [239, 200] width 50 height 8
drag, startPoint x: 238, startPoint y: 198, endPoint x: 208, endPoint y: 198, distance: 29.7
click at [208, 198] on div "#44bfc1 Supported formats #0852ed rgb(8, 82, 237) rgba(8, 82, 237, 90%) hsv(221…" at bounding box center [226, 225] width 83 height 211
paste input "5C9E00"
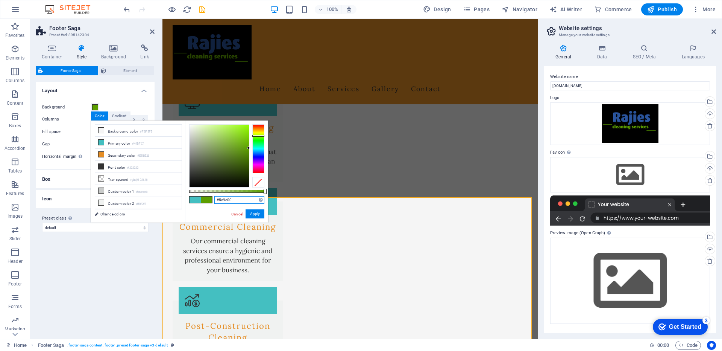
type input "#5c9e00"
click at [257, 213] on button "Apply" at bounding box center [255, 213] width 19 height 9
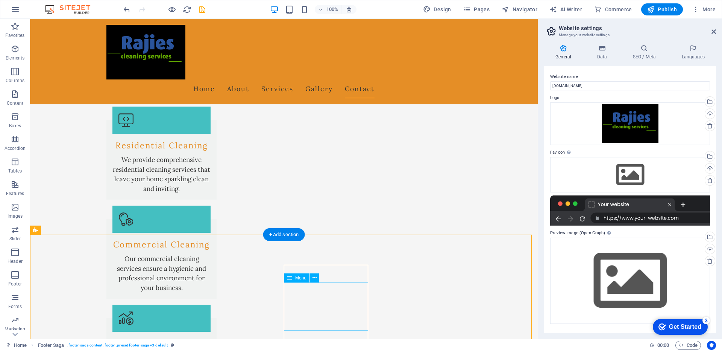
scroll to position [851, 0]
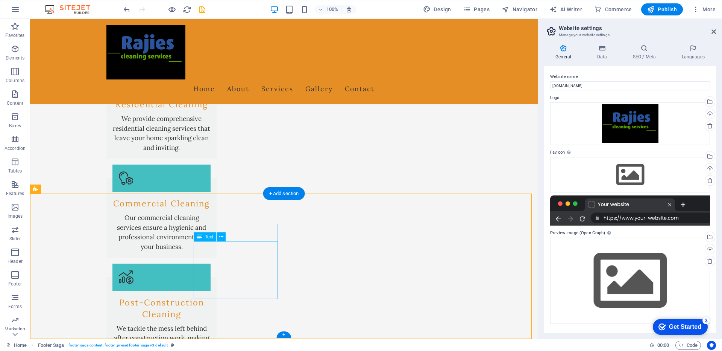
drag, startPoint x: 219, startPoint y: 248, endPoint x: 86, endPoint y: 248, distance: 132.8
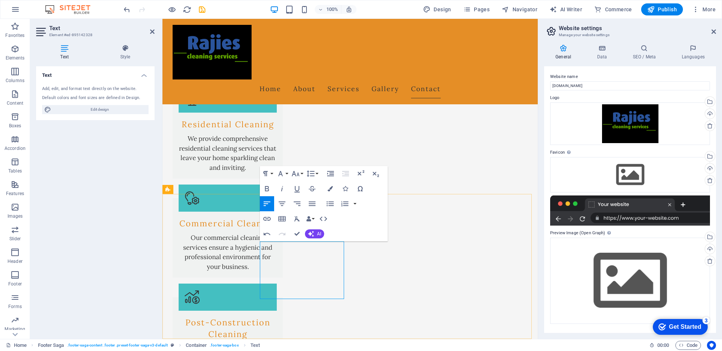
drag, startPoint x: 276, startPoint y: 252, endPoint x: 261, endPoint y: 252, distance: 15.1
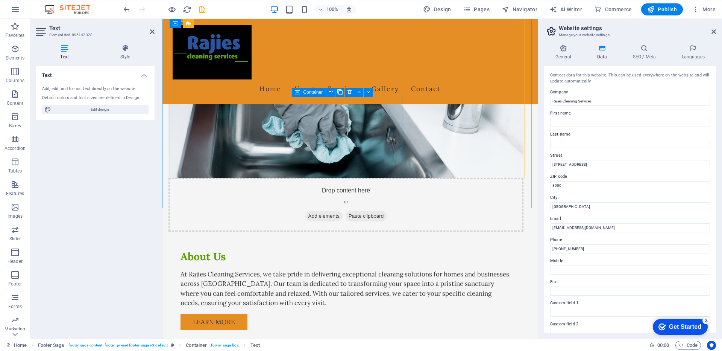
scroll to position [564, 0]
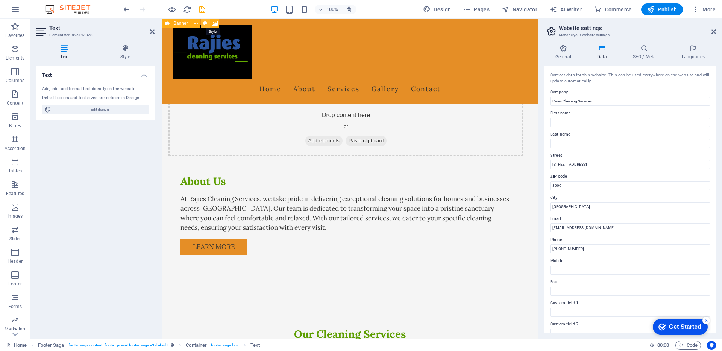
click at [205, 26] on icon at bounding box center [205, 24] width 4 height 8
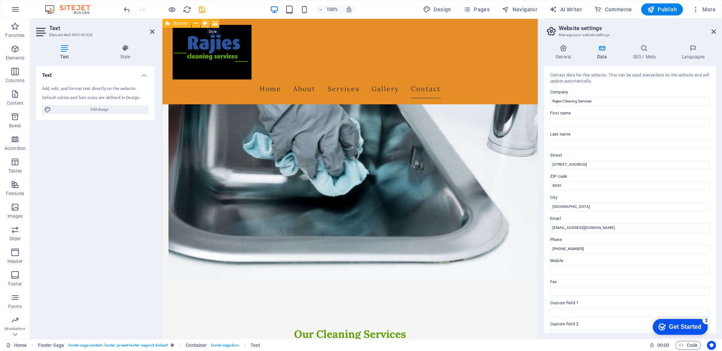
select select "preset-banner-v3-home-hero-logo-nav-h1-slogan"
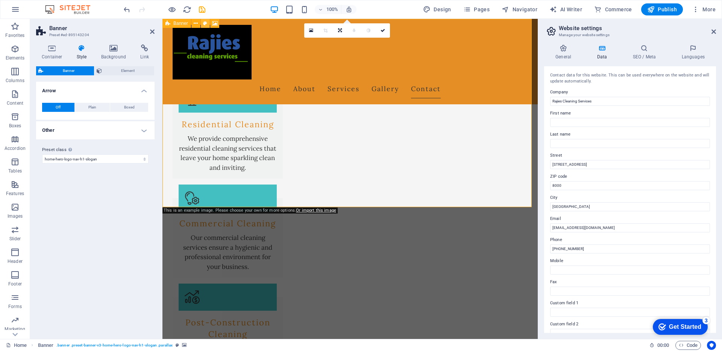
scroll to position [0, 0]
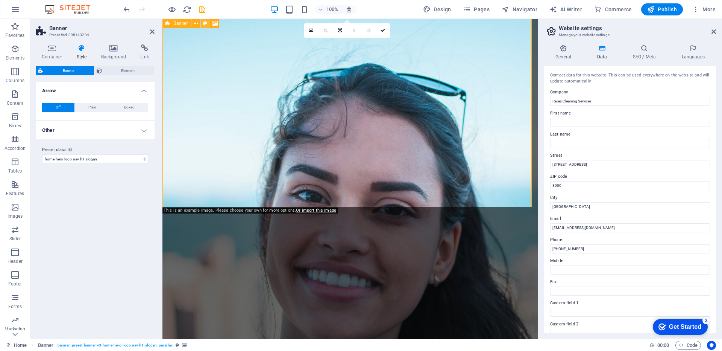
click at [206, 24] on icon at bounding box center [205, 24] width 4 height 8
click at [113, 50] on icon at bounding box center [114, 48] width 36 height 8
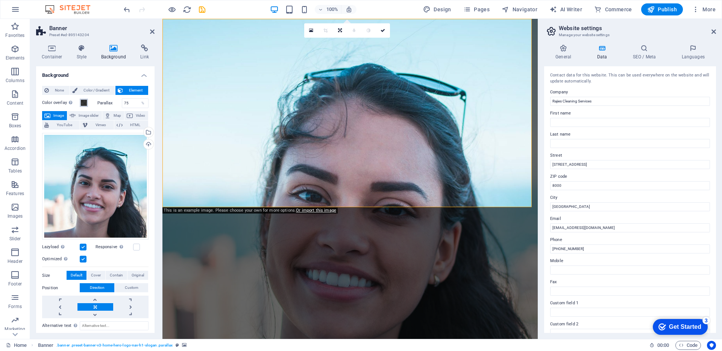
click at [83, 103] on span at bounding box center [84, 103] width 6 height 6
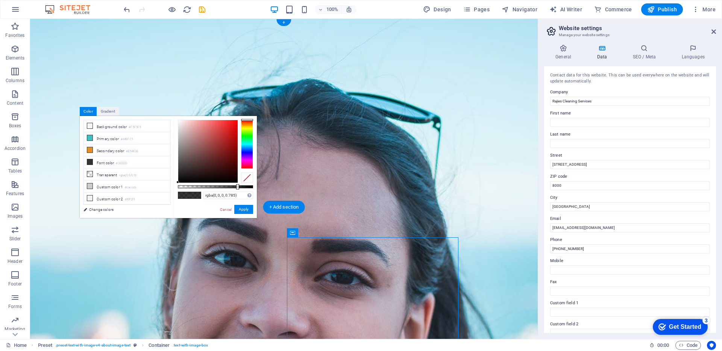
click at [433, 188] on figure at bounding box center [284, 179] width 508 height 320
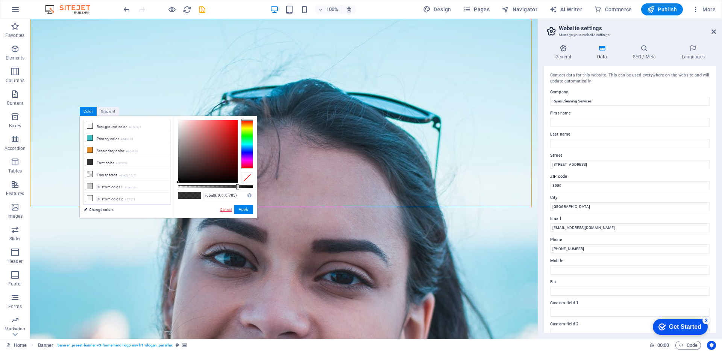
click at [223, 208] on link "Cancel" at bounding box center [225, 210] width 13 height 6
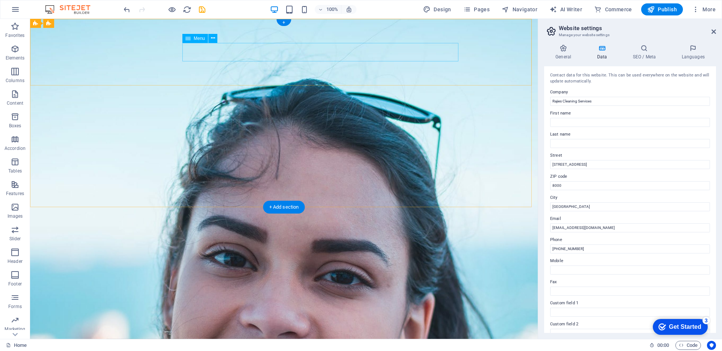
select select
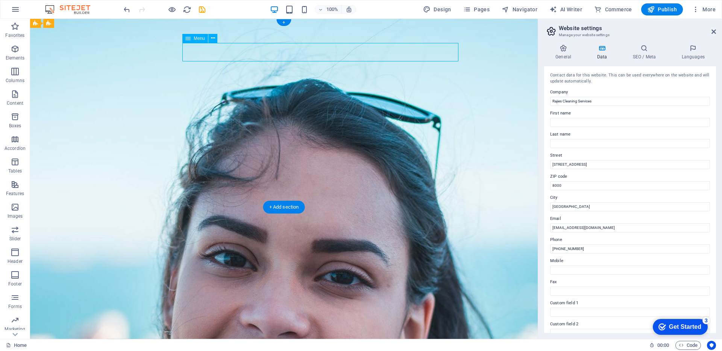
select select
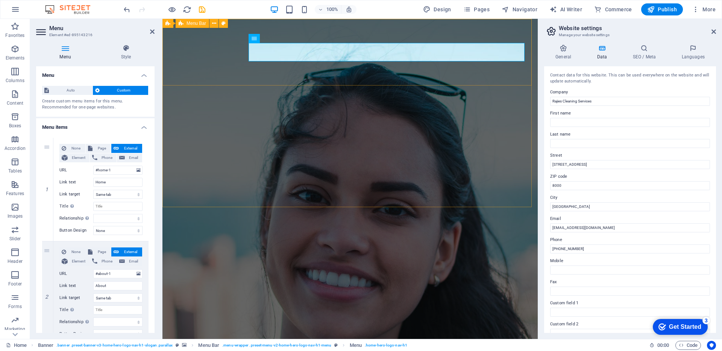
click at [319, 306] on div "Home About Services Gallery Contact" at bounding box center [350, 348] width 375 height 85
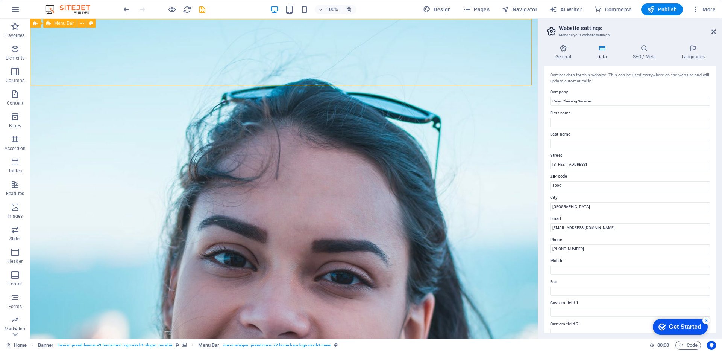
click at [319, 306] on div "Home About Services Gallery Contact" at bounding box center [284, 348] width 508 height 85
click at [92, 22] on icon at bounding box center [91, 24] width 4 height 8
select select "rem"
select select "preset-menu-v2-home-hero-logo-nav-h1-menu"
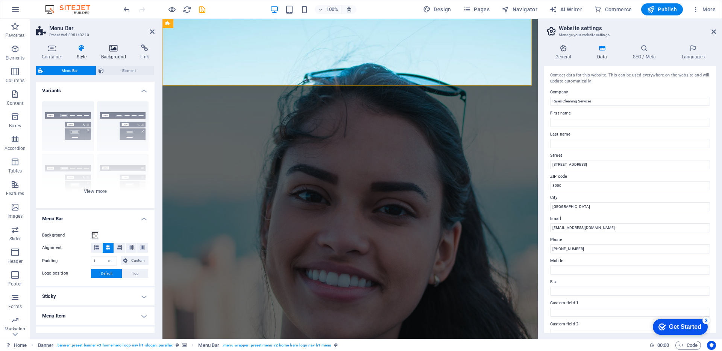
click at [116, 54] on h4 "Background" at bounding box center [116, 52] width 40 height 16
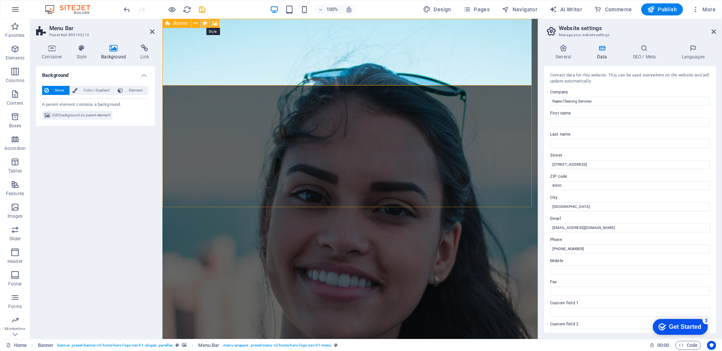
click at [205, 25] on icon at bounding box center [205, 24] width 4 height 8
select select "preset-banner-v3-home-hero-logo-nav-h1-slogan"
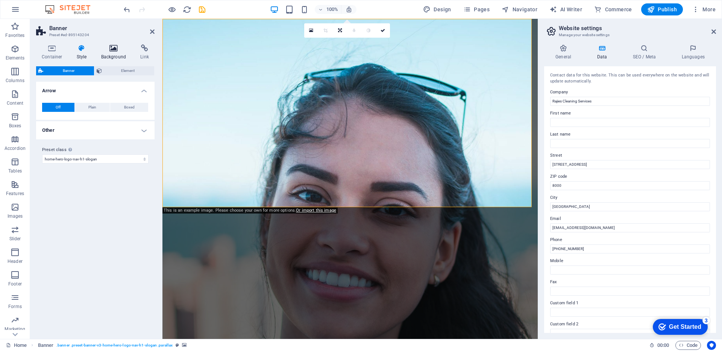
click at [119, 49] on icon at bounding box center [114, 48] width 36 height 8
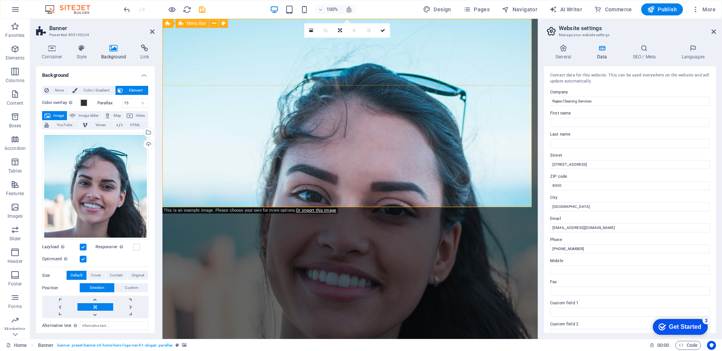
click at [268, 306] on div "Home About Services Gallery Contact" at bounding box center [350, 348] width 375 height 85
click at [267, 306] on div "Home About Services Gallery Contact" at bounding box center [350, 348] width 375 height 85
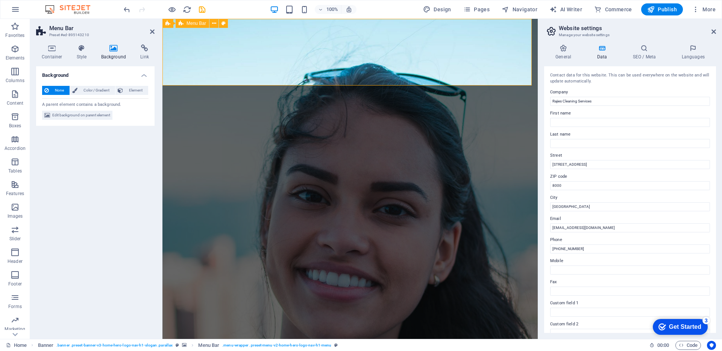
click at [267, 306] on div "Home About Services Gallery Contact" at bounding box center [350, 348] width 375 height 85
click at [173, 23] on div "Banner" at bounding box center [177, 23] width 29 height 9
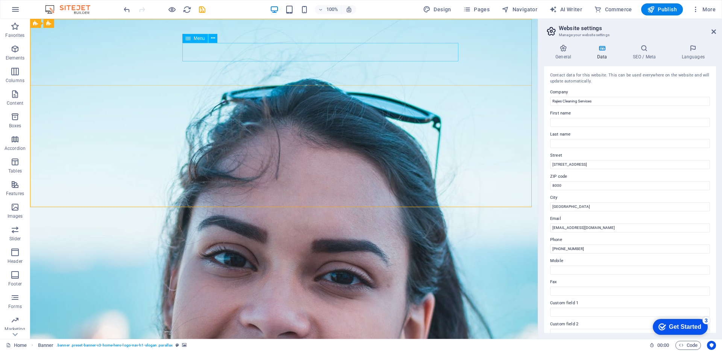
click at [197, 39] on span "Menu" at bounding box center [199, 38] width 11 height 5
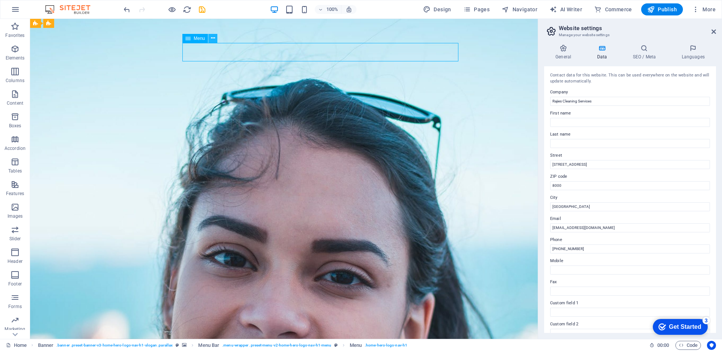
click at [214, 39] on icon at bounding box center [213, 38] width 4 height 8
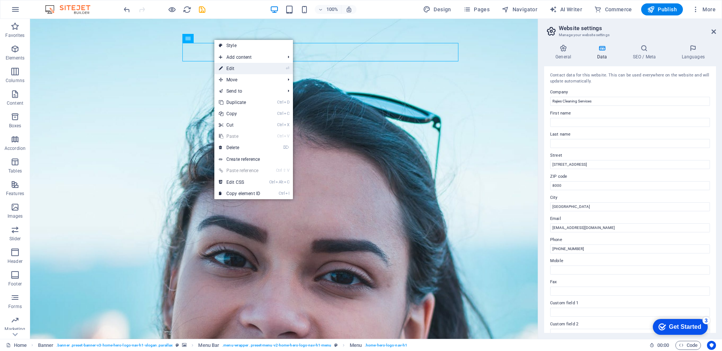
click at [229, 66] on link "⏎ Edit" at bounding box center [239, 68] width 50 height 11
select select
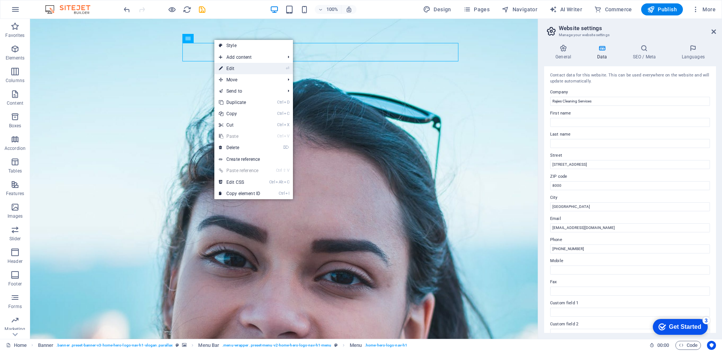
select select
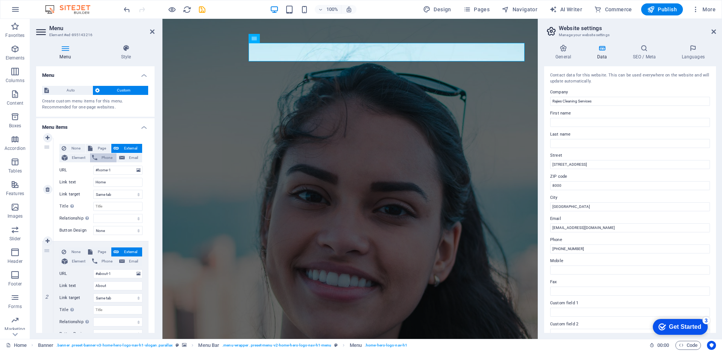
click at [100, 158] on span "Phone" at bounding box center [107, 157] width 15 height 9
select select
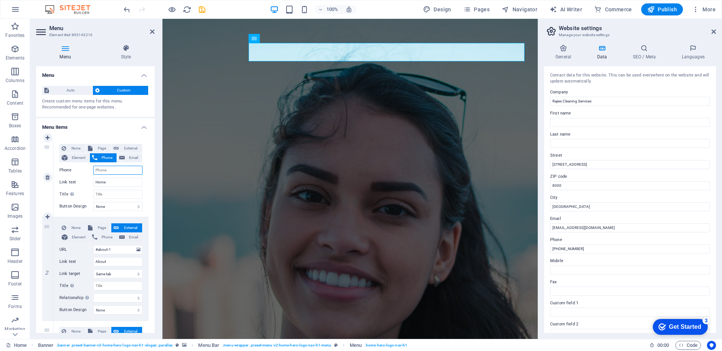
click at [109, 171] on input "Phone" at bounding box center [117, 170] width 49 height 9
type input "0834064727"
select select
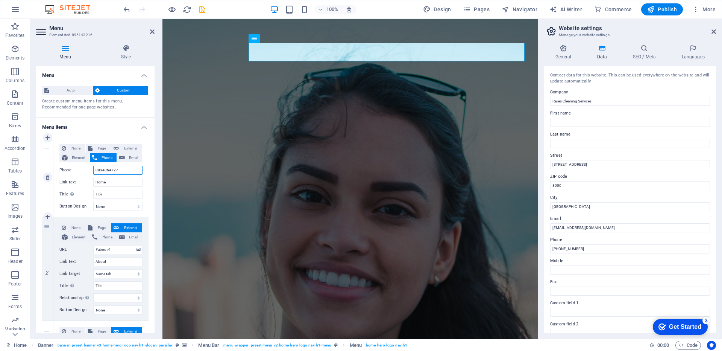
select select
type input "0834064727"
click at [439, 306] on div "Home About Services Gallery Contact" at bounding box center [350, 348] width 375 height 85
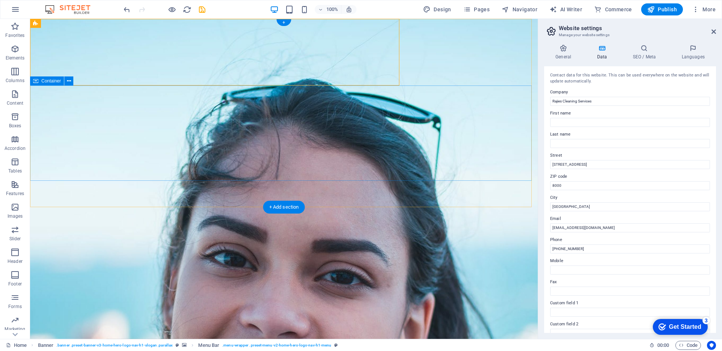
select select
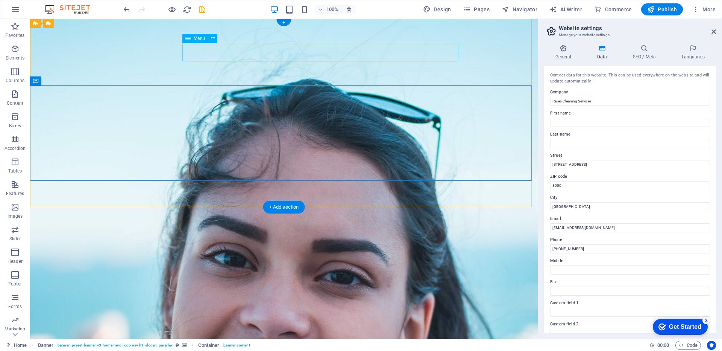
select select
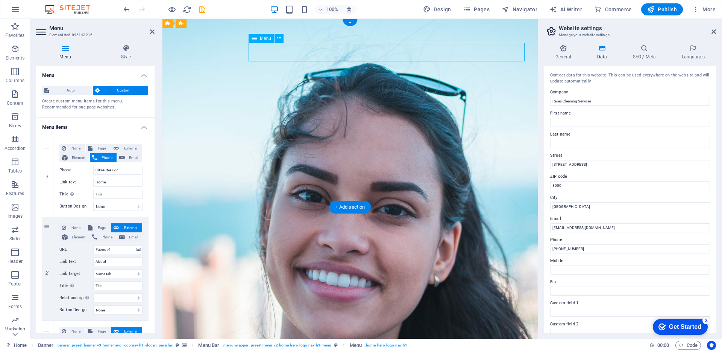
click at [278, 39] on icon at bounding box center [279, 38] width 4 height 8
click at [253, 39] on icon at bounding box center [254, 38] width 5 height 9
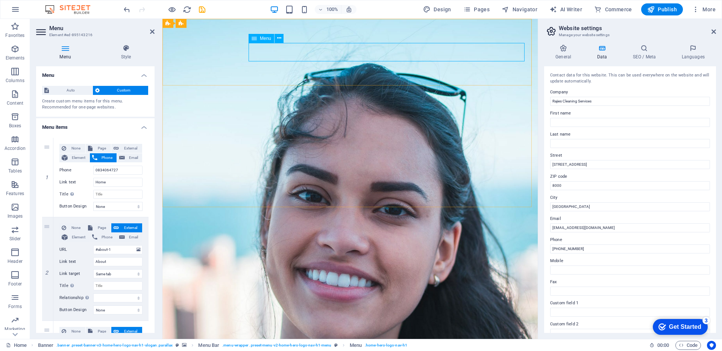
click at [253, 39] on icon at bounding box center [254, 38] width 5 height 9
click at [165, 26] on div "Banner" at bounding box center [177, 23] width 29 height 9
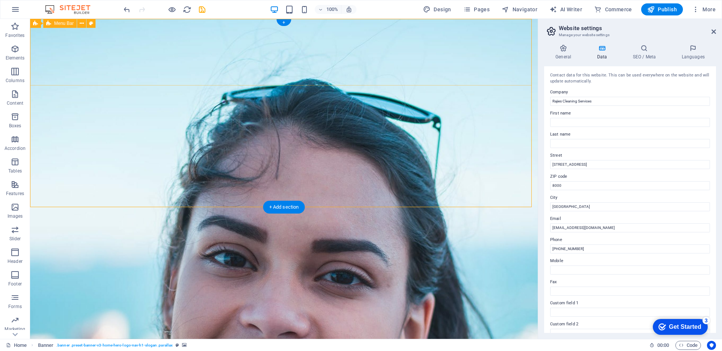
click at [411, 306] on div "Home About Services Gallery Contact" at bounding box center [284, 348] width 508 height 85
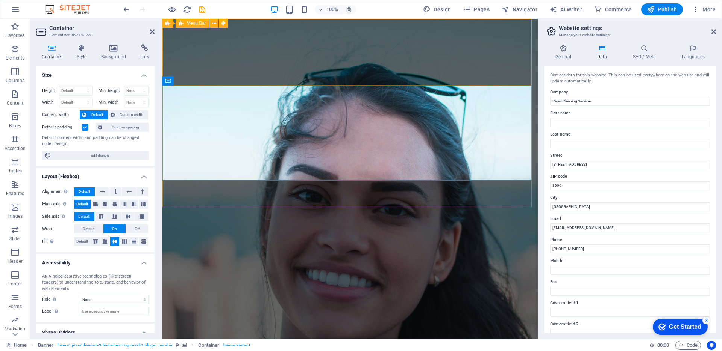
click at [322, 306] on div "Home About Services Gallery Contact" at bounding box center [350, 348] width 375 height 85
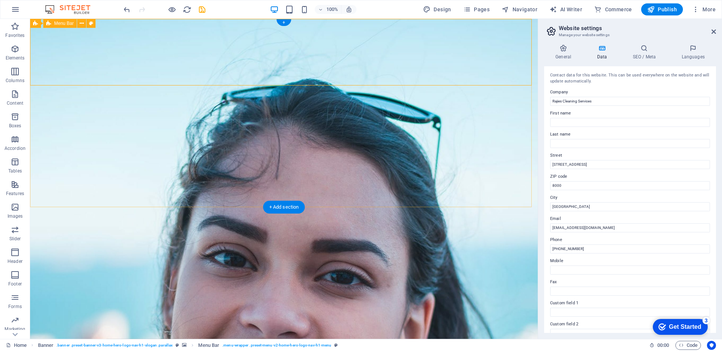
click at [217, 306] on div "Home About Services Gallery Contact" at bounding box center [284, 348] width 508 height 85
click at [219, 306] on div "Home About Services Gallery Contact" at bounding box center [284, 348] width 508 height 85
click at [46, 24] on div "Menu Bar" at bounding box center [59, 23] width 33 height 9
click at [82, 25] on icon at bounding box center [82, 24] width 4 height 8
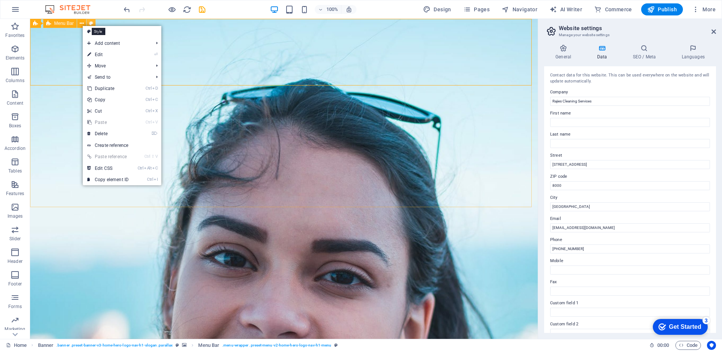
click at [91, 23] on icon at bounding box center [91, 24] width 4 height 8
select select "rem"
select select "preset-menu-v2-home-hero-logo-nav-h1-menu"
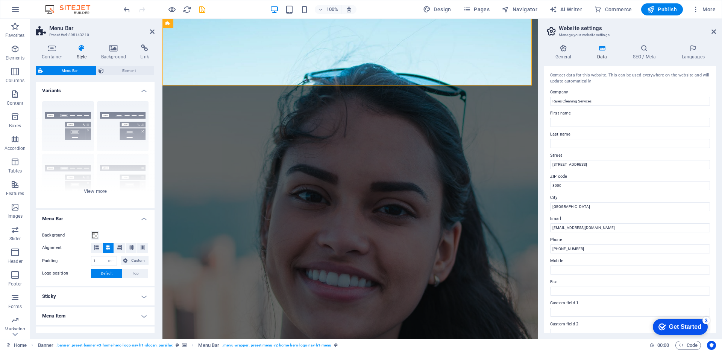
click at [59, 72] on span "Menu Bar" at bounding box center [70, 70] width 48 height 9
click at [95, 235] on span at bounding box center [95, 235] width 6 height 6
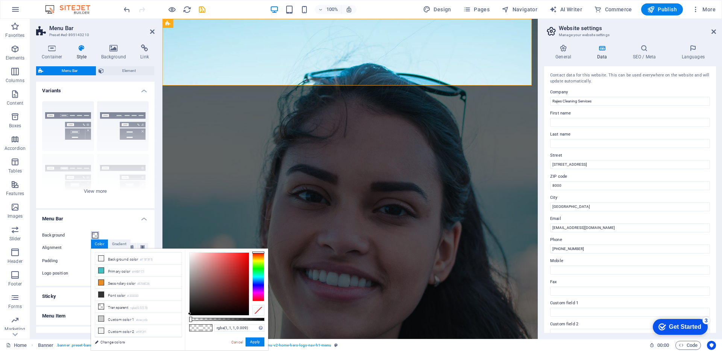
type input "rgba(0, 0, 0, 0.009)"
drag, startPoint x: 193, startPoint y: 310, endPoint x: 188, endPoint y: 315, distance: 7.2
click at [188, 315] on div "rgba(0, 0, 0, 0.009) Supported formats #0852ed rgb(8, 82, 237) rgba(8, 82, 237,…" at bounding box center [226, 353] width 83 height 211
click at [255, 341] on button "Apply" at bounding box center [255, 341] width 19 height 9
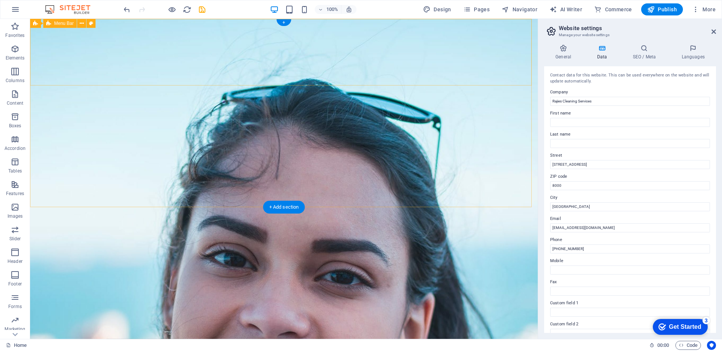
click at [208, 306] on div "Home About Services Gallery Contact" at bounding box center [284, 348] width 508 height 85
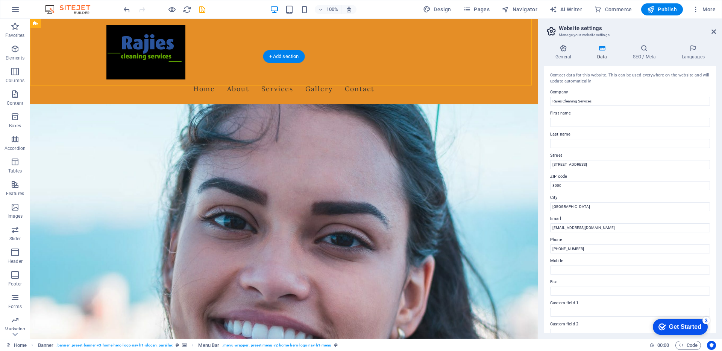
scroll to position [150, 0]
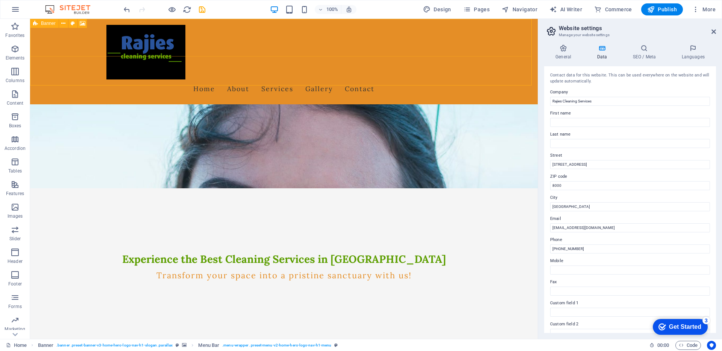
click at [33, 25] on div "Banner" at bounding box center [44, 23] width 29 height 9
click at [81, 25] on icon at bounding box center [83, 24] width 6 height 8
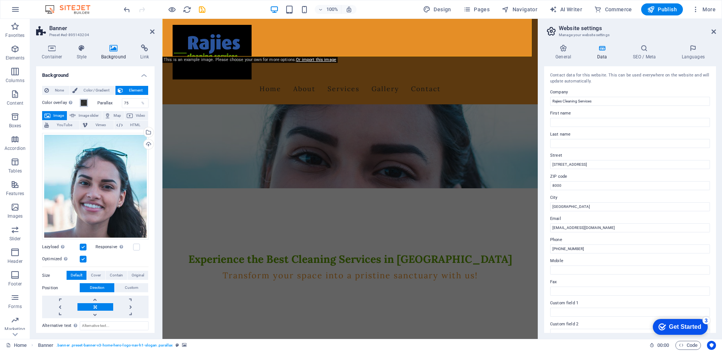
click at [84, 102] on span at bounding box center [84, 103] width 6 height 6
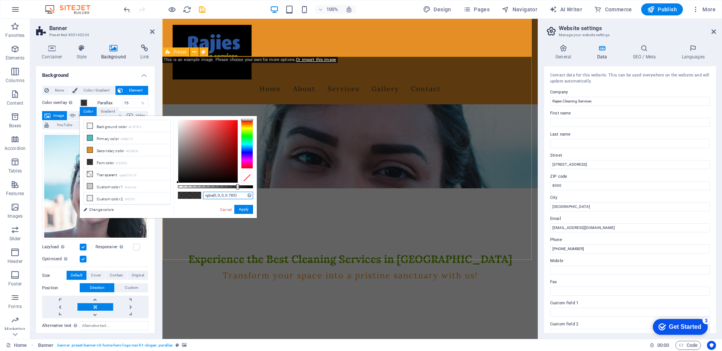
click at [233, 195] on input "rgba(0, 0, 0, 0.785)" at bounding box center [228, 195] width 50 height 8
drag, startPoint x: 237, startPoint y: 195, endPoint x: 182, endPoint y: 195, distance: 55.3
click at [182, 195] on div "rgba(0, 0, 0, 0.785) Supported formats #0852ed rgb(8, 82, 237) rgba(8, 82, 237,…" at bounding box center [215, 221] width 83 height 211
drag, startPoint x: 239, startPoint y: 195, endPoint x: 195, endPoint y: 200, distance: 44.7
click at [195, 200] on div "rgba(0, 0, 0, 0.785) Supported formats #0852ed rgb(8, 82, 237) rgba(8, 82, 237,…" at bounding box center [215, 221] width 83 height 211
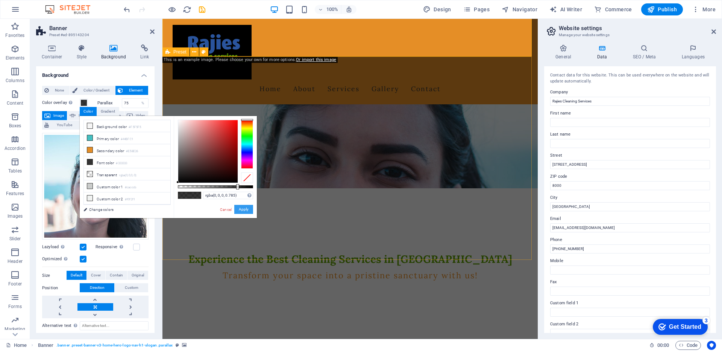
click at [242, 209] on button "Apply" at bounding box center [243, 209] width 19 height 9
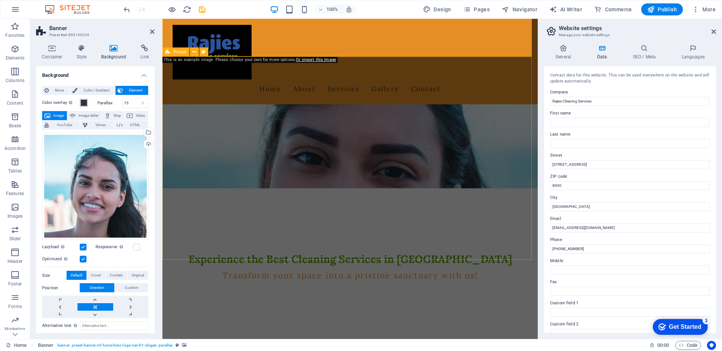
click at [82, 102] on span at bounding box center [84, 103] width 6 height 6
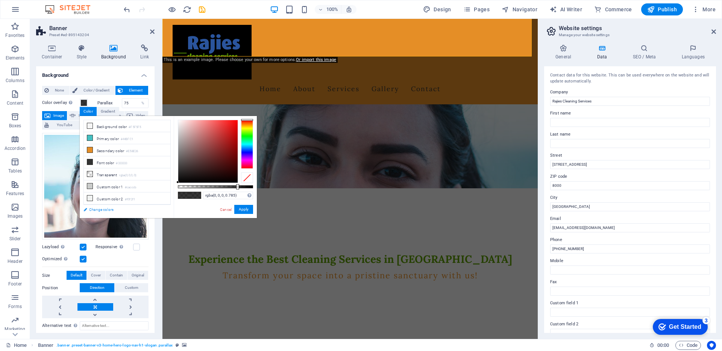
click at [97, 209] on link "Change colors" at bounding box center [123, 209] width 87 height 9
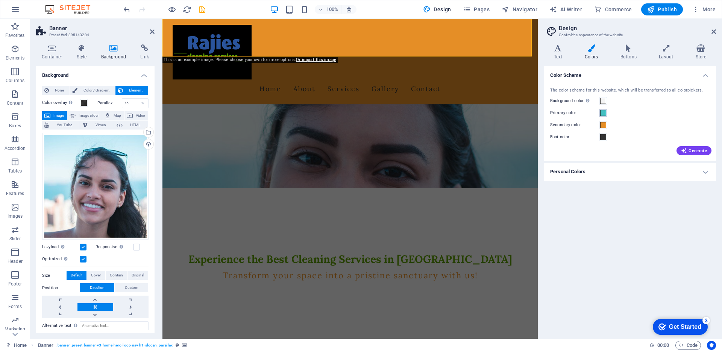
click at [603, 114] on span at bounding box center [603, 113] width 6 height 6
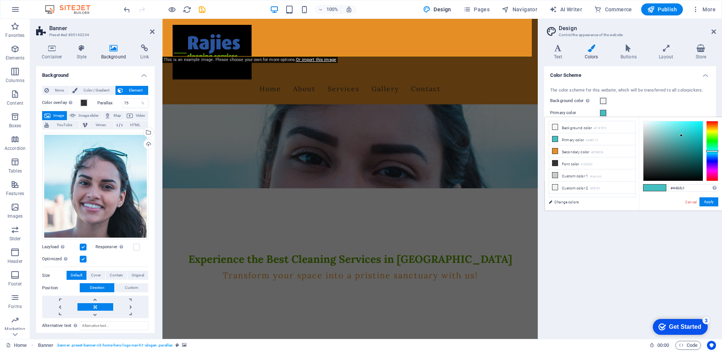
click at [603, 114] on span at bounding box center [603, 113] width 6 height 6
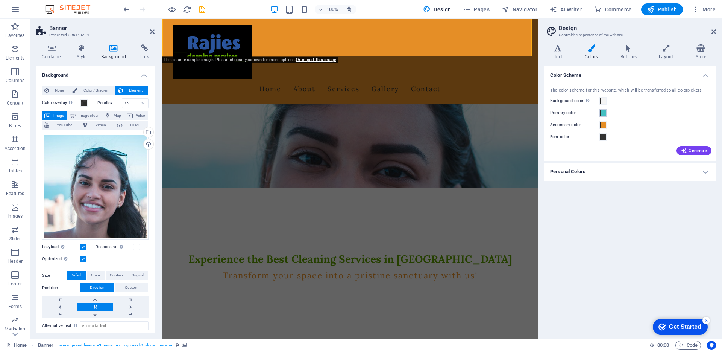
click at [603, 114] on span at bounding box center [603, 113] width 6 height 6
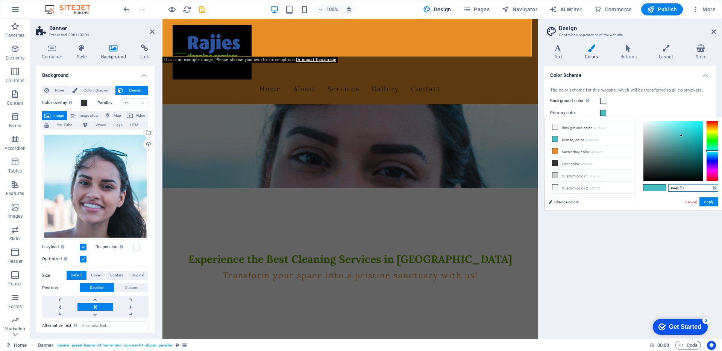
click at [684, 186] on input "#44bfc1" at bounding box center [693, 188] width 50 height 8
drag, startPoint x: 689, startPoint y: 187, endPoint x: 652, endPoint y: 189, distance: 36.6
click at [652, 189] on div "#44bfc1 Supported formats #0852ed rgb(8, 82, 237) rgba(8, 82, 237, 90%) hsv(221…" at bounding box center [680, 218] width 83 height 202
paste input "rgba(0, 0, 0, 0.785)"
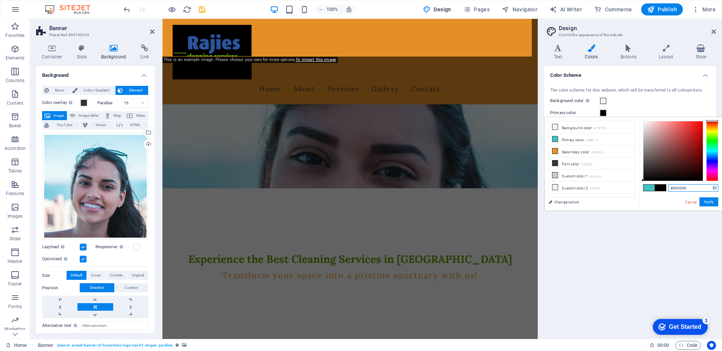
drag, startPoint x: 687, startPoint y: 190, endPoint x: 653, endPoint y: 189, distance: 33.9
click at [653, 189] on div "#000000 Supported formats #0852ed rgb(8, 82, 237) rgba(8, 82, 237, 90%) hsv(221…" at bounding box center [680, 218] width 83 height 202
paste input "5C9E"
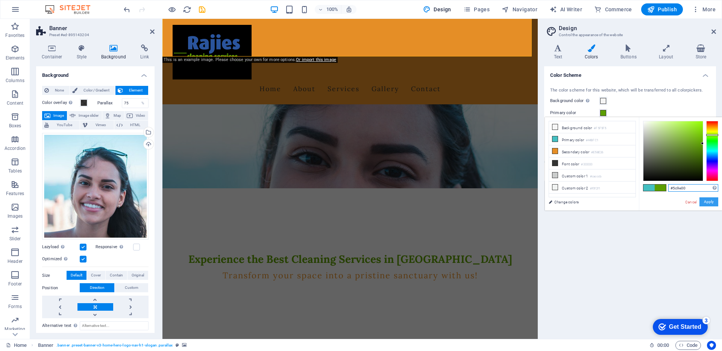
type input "#5c9e00"
click at [706, 201] on button "Apply" at bounding box center [709, 201] width 19 height 9
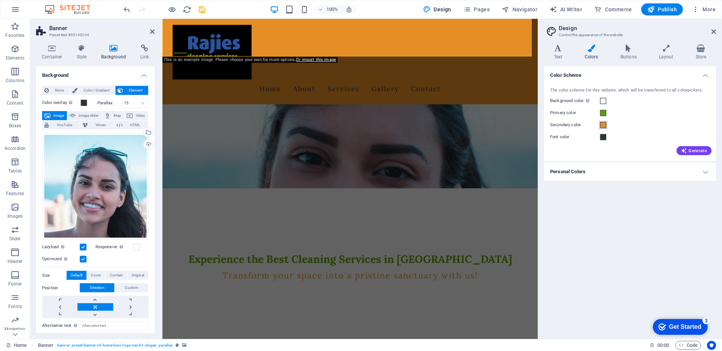
click at [602, 125] on span at bounding box center [603, 125] width 6 height 6
click at [605, 124] on span at bounding box center [603, 125] width 6 height 6
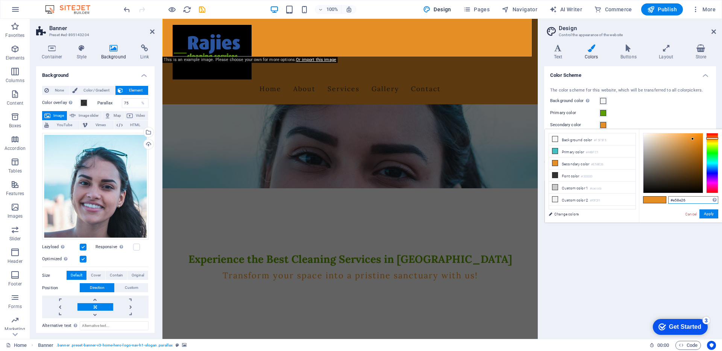
drag, startPoint x: 682, startPoint y: 199, endPoint x: 641, endPoint y: 199, distance: 40.3
click at [641, 199] on div "#e58e26 Supported formats #0852ed rgb(8, 82, 237) rgba(8, 82, 237, 90%) hsv(221…" at bounding box center [680, 230] width 83 height 202
paste input "2A549C"
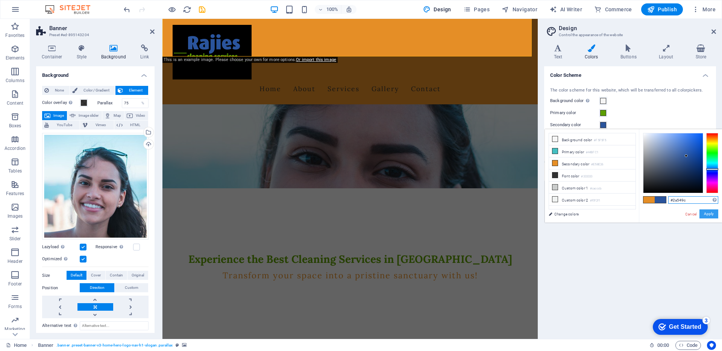
type input "#2a549c"
click at [708, 213] on button "Apply" at bounding box center [709, 213] width 19 height 9
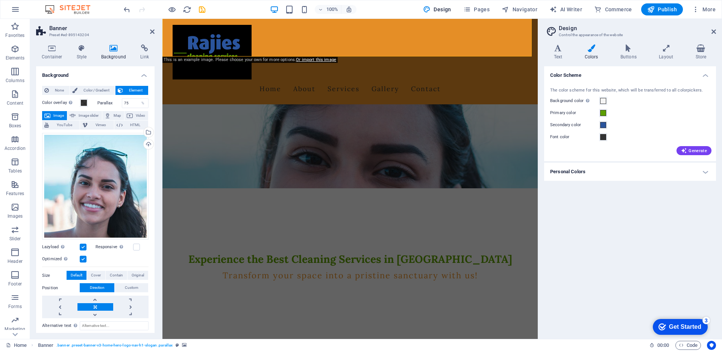
click at [644, 225] on div "Color Scheme The color scheme for this website, which will be transferred to al…" at bounding box center [630, 199] width 172 height 266
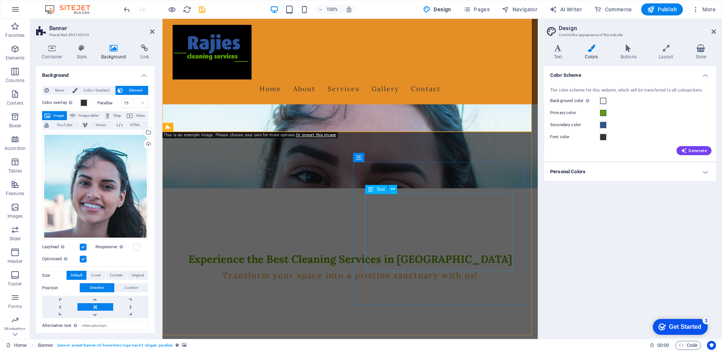
scroll to position [75, 0]
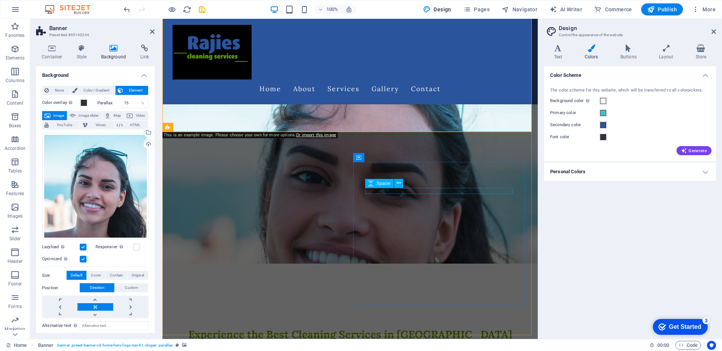
drag, startPoint x: 424, startPoint y: 191, endPoint x: 421, endPoint y: 186, distance: 5.6
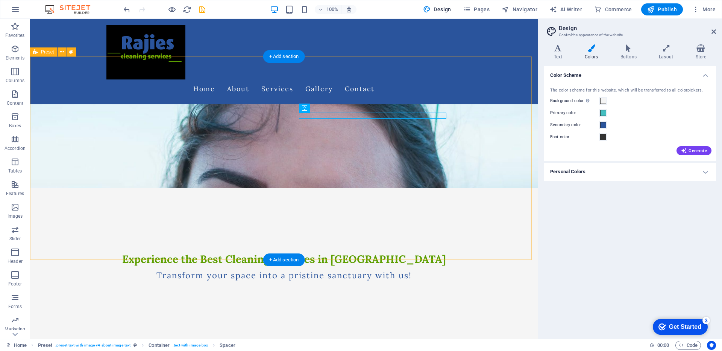
scroll to position [263, 0]
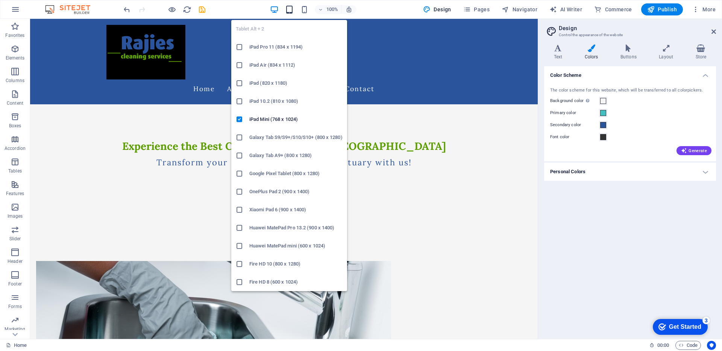
click at [291, 13] on icon "button" at bounding box center [289, 9] width 9 height 9
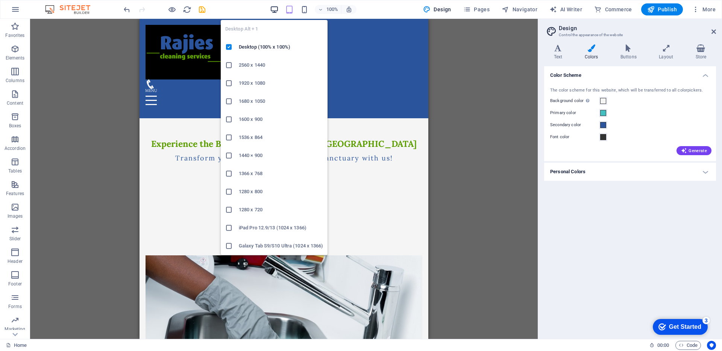
click at [277, 8] on icon "button" at bounding box center [274, 9] width 9 height 9
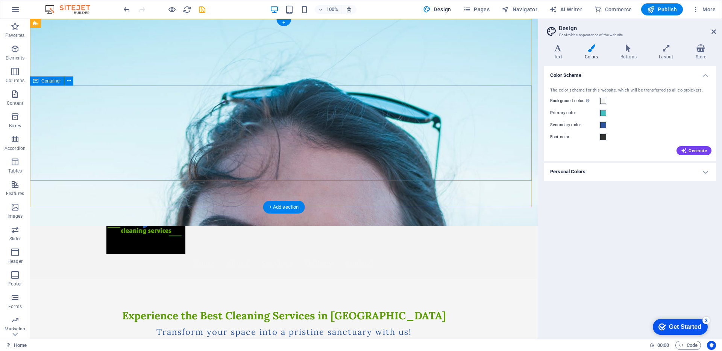
scroll to position [0, 0]
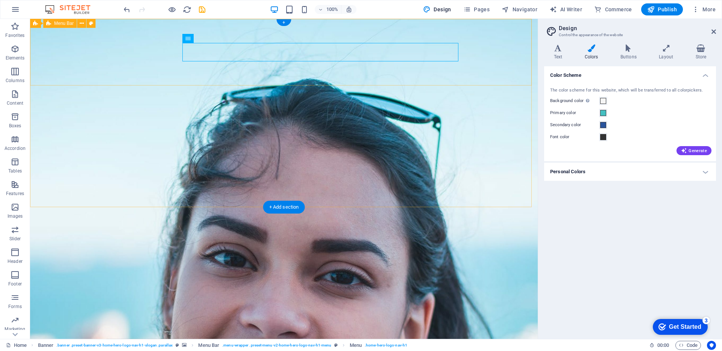
click at [220, 306] on div "Home About Services Gallery Contact" at bounding box center [284, 348] width 508 height 85
select select "rem"
select select "preset-menu-v2-home-hero-logo-nav-h1-menu"
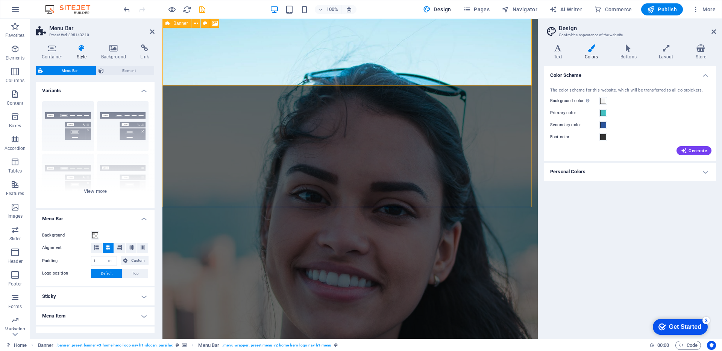
click at [168, 24] on icon at bounding box center [168, 23] width 5 height 9
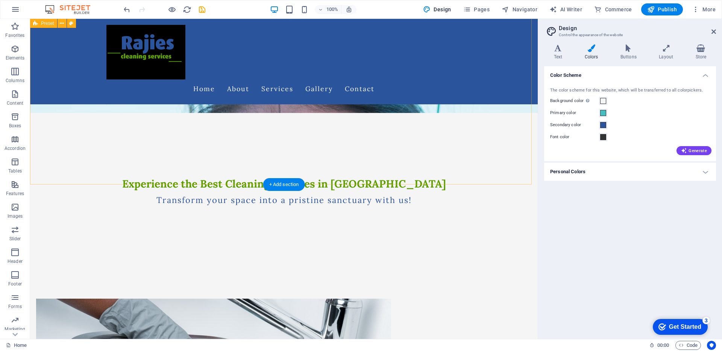
scroll to position [263, 0]
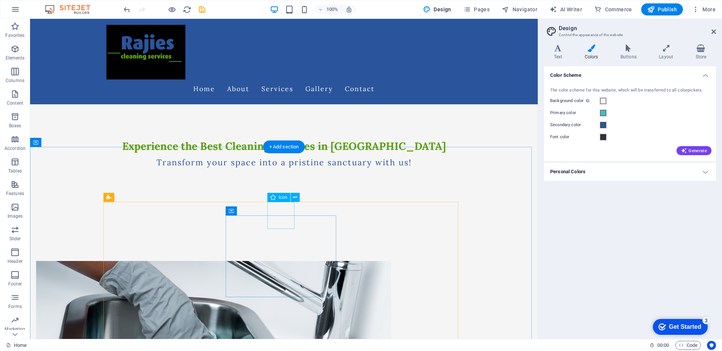
select select "xMidYMid"
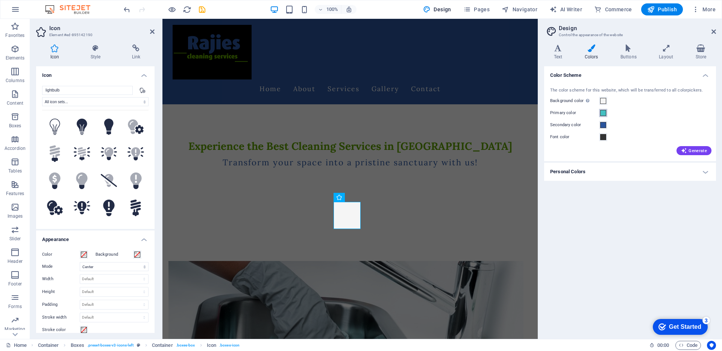
click at [601, 114] on span at bounding box center [603, 113] width 6 height 6
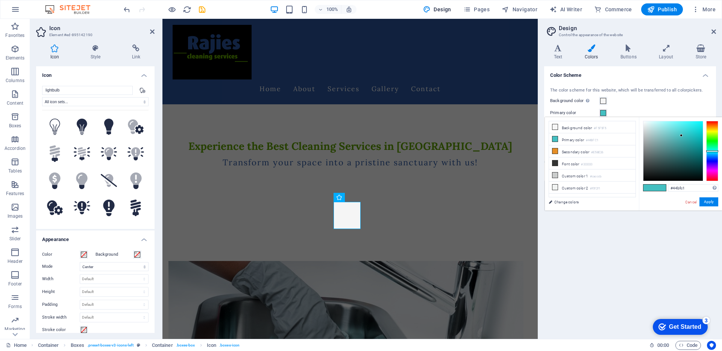
click at [653, 104] on div "Background color Only visible if it is not covered by other backgrounds." at bounding box center [630, 100] width 160 height 9
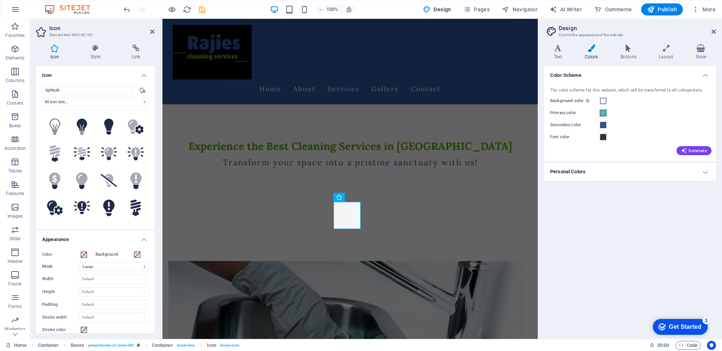
click at [603, 114] on span at bounding box center [603, 113] width 6 height 6
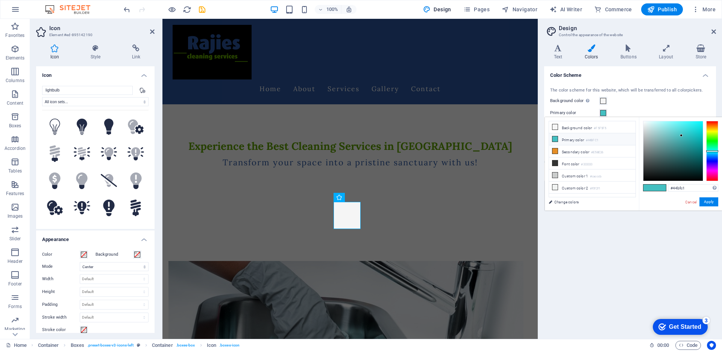
click at [558, 139] on span at bounding box center [555, 139] width 6 height 6
drag, startPoint x: 676, startPoint y: 188, endPoint x: 656, endPoint y: 187, distance: 20.7
click at [664, 188] on div "#44bfc1 Supported formats #0852ed rgb(8, 82, 237) rgba(8, 82, 237, 90%) hsv(221…" at bounding box center [680, 218] width 83 height 202
paste input "5C9E00"
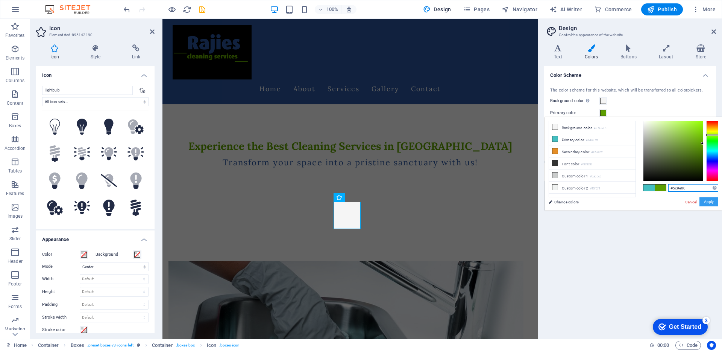
type input "#5c9e00"
click at [708, 204] on button "Apply" at bounding box center [709, 201] width 19 height 9
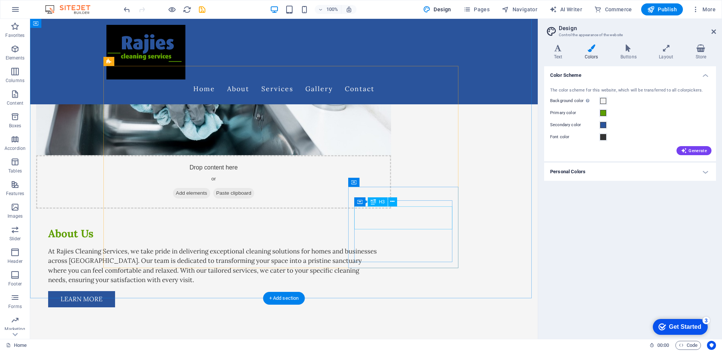
scroll to position [399, 0]
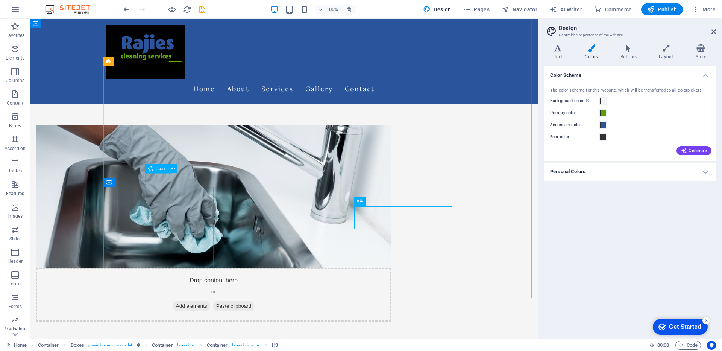
click at [161, 168] on span "Icon" at bounding box center [160, 168] width 9 height 5
click at [174, 168] on icon at bounding box center [173, 168] width 4 height 8
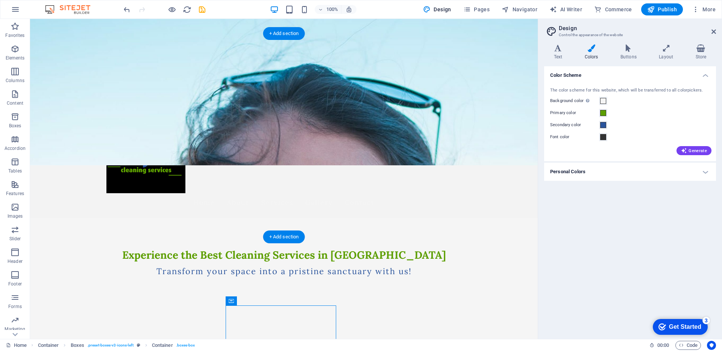
scroll to position [61, 0]
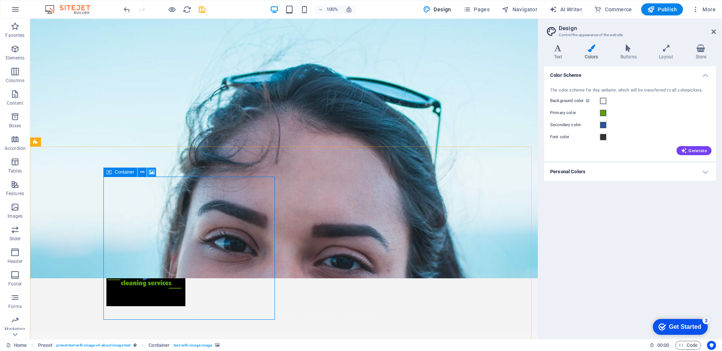
click at [153, 174] on icon at bounding box center [152, 172] width 6 height 8
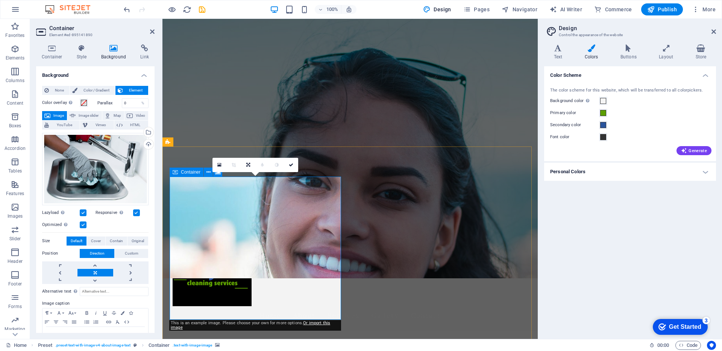
click at [638, 225] on div "Color Scheme The color scheme for this website, which will be transferred to al…" at bounding box center [630, 199] width 172 height 266
click at [711, 11] on span "More" at bounding box center [704, 10] width 24 height 8
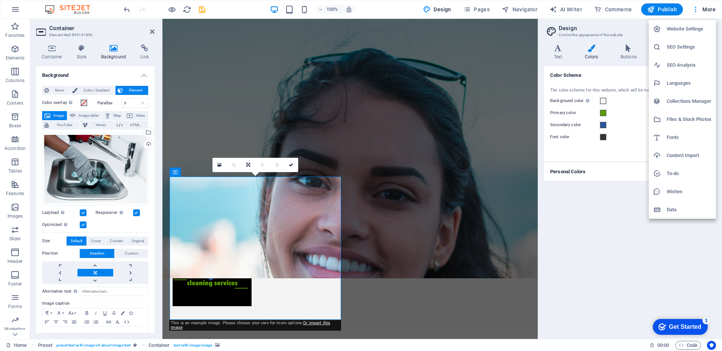
click at [614, 210] on div at bounding box center [361, 175] width 722 height 351
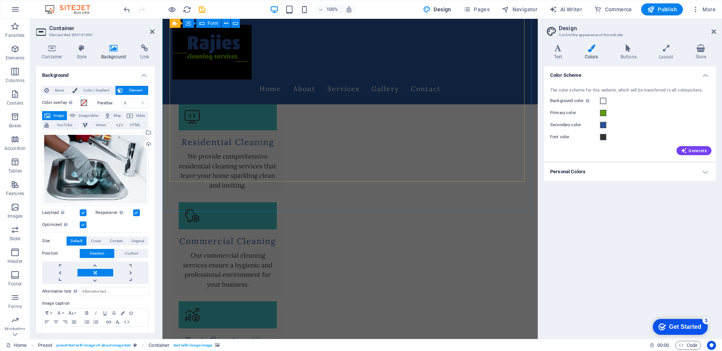
scroll to position [831, 0]
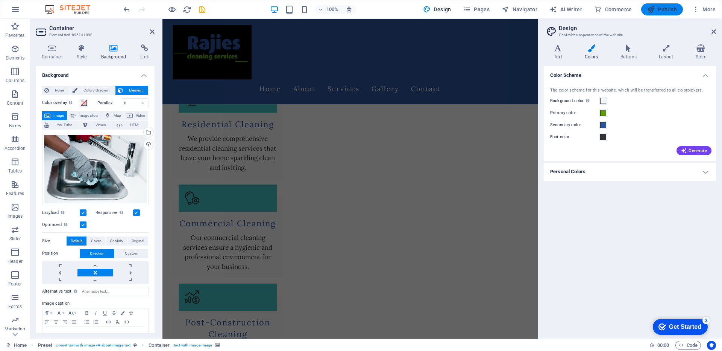
click at [662, 7] on span "Publish" at bounding box center [662, 10] width 30 height 8
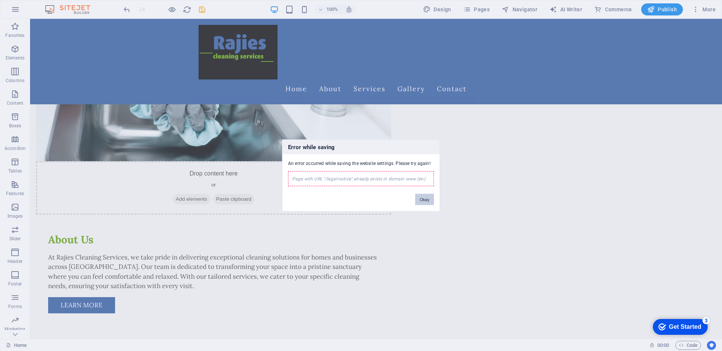
scroll to position [619, 0]
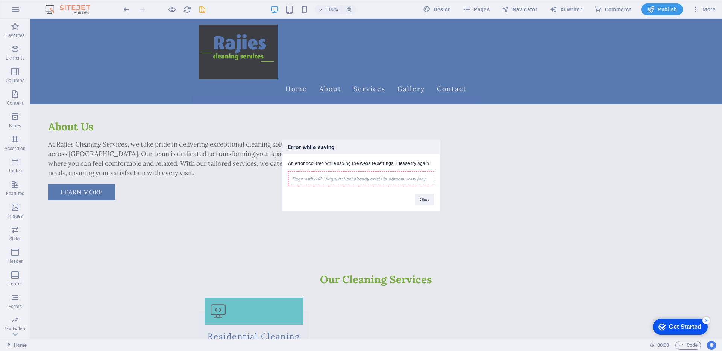
drag, startPoint x: 668, startPoint y: 208, endPoint x: 634, endPoint y: 193, distance: 37.9
click at [668, 208] on div "Error while saving An error occurred while saving the website settings. Please …" at bounding box center [361, 175] width 722 height 351
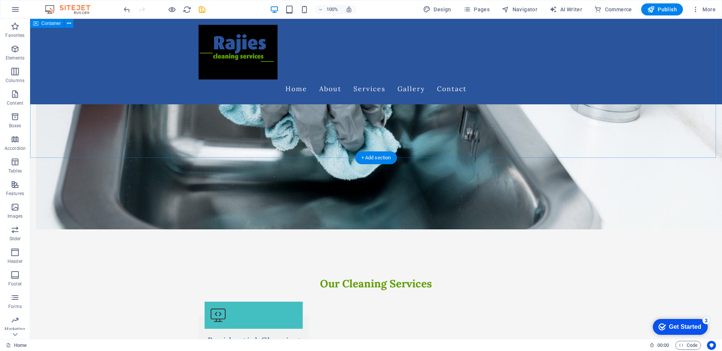
scroll to position [539, 0]
